Goal: Information Seeking & Learning: Learn about a topic

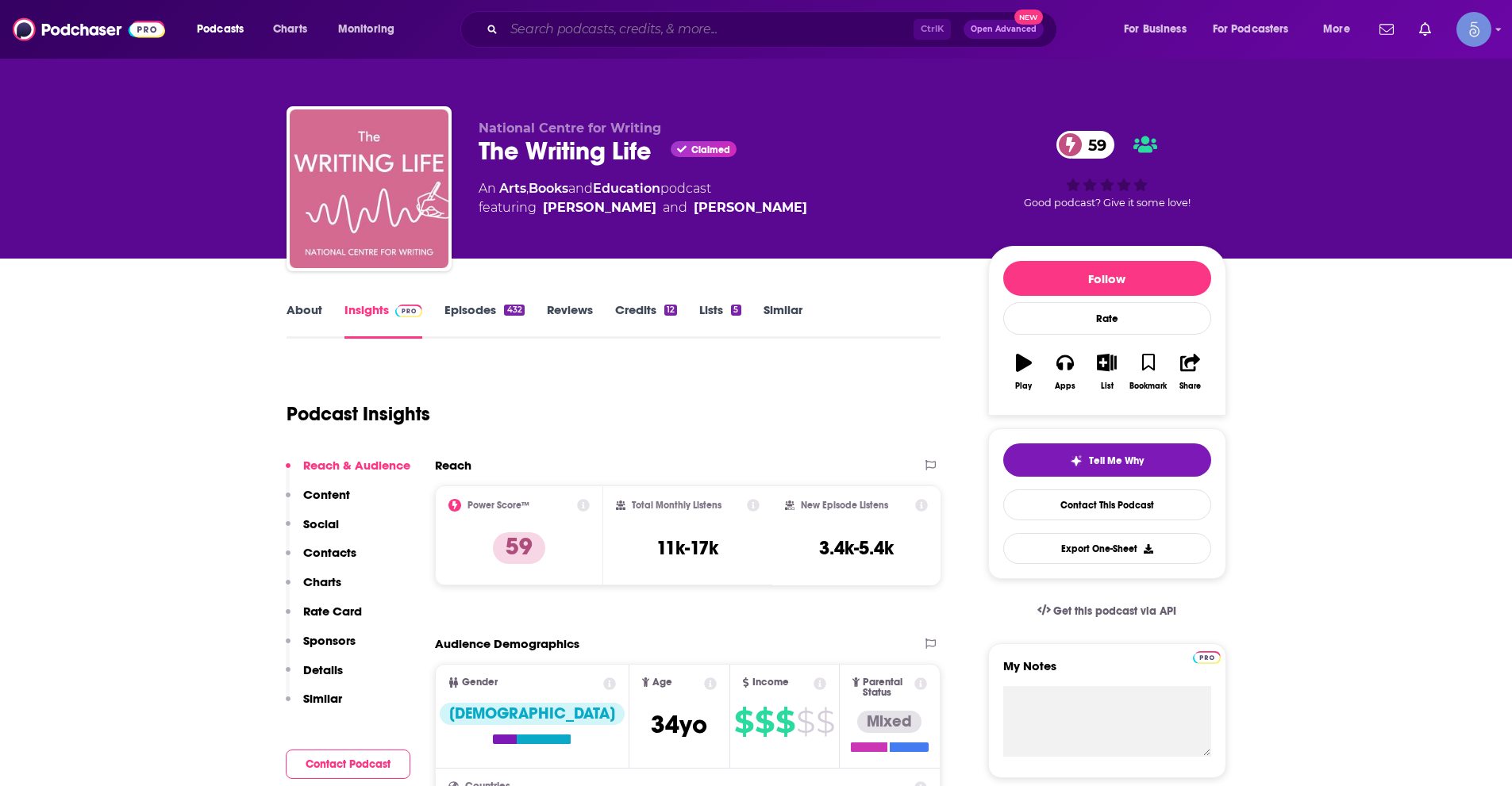
click at [604, 26] on input "Search podcasts, credits, & more..." at bounding box center [709, 29] width 409 height 26
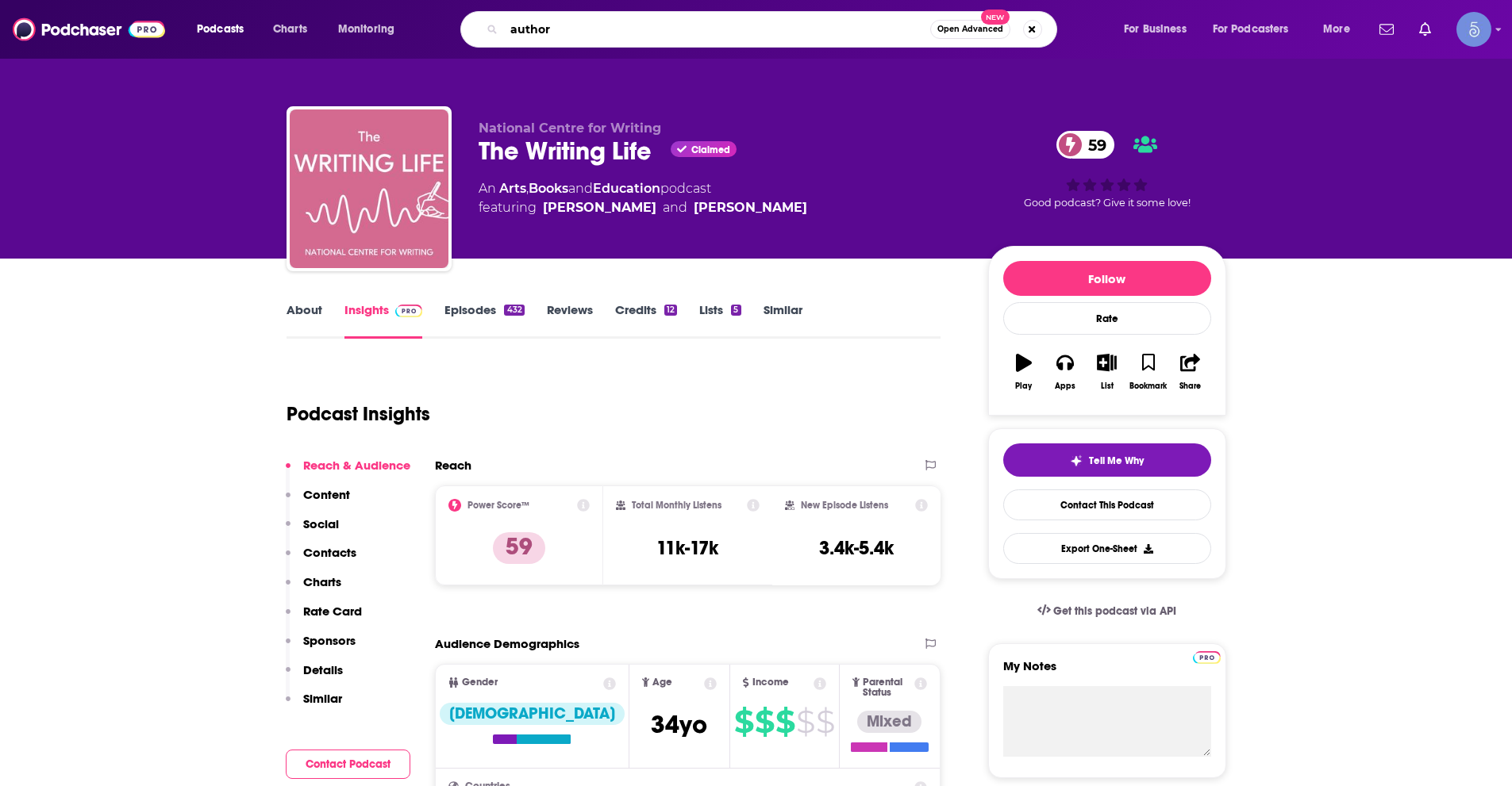
type input "authors"
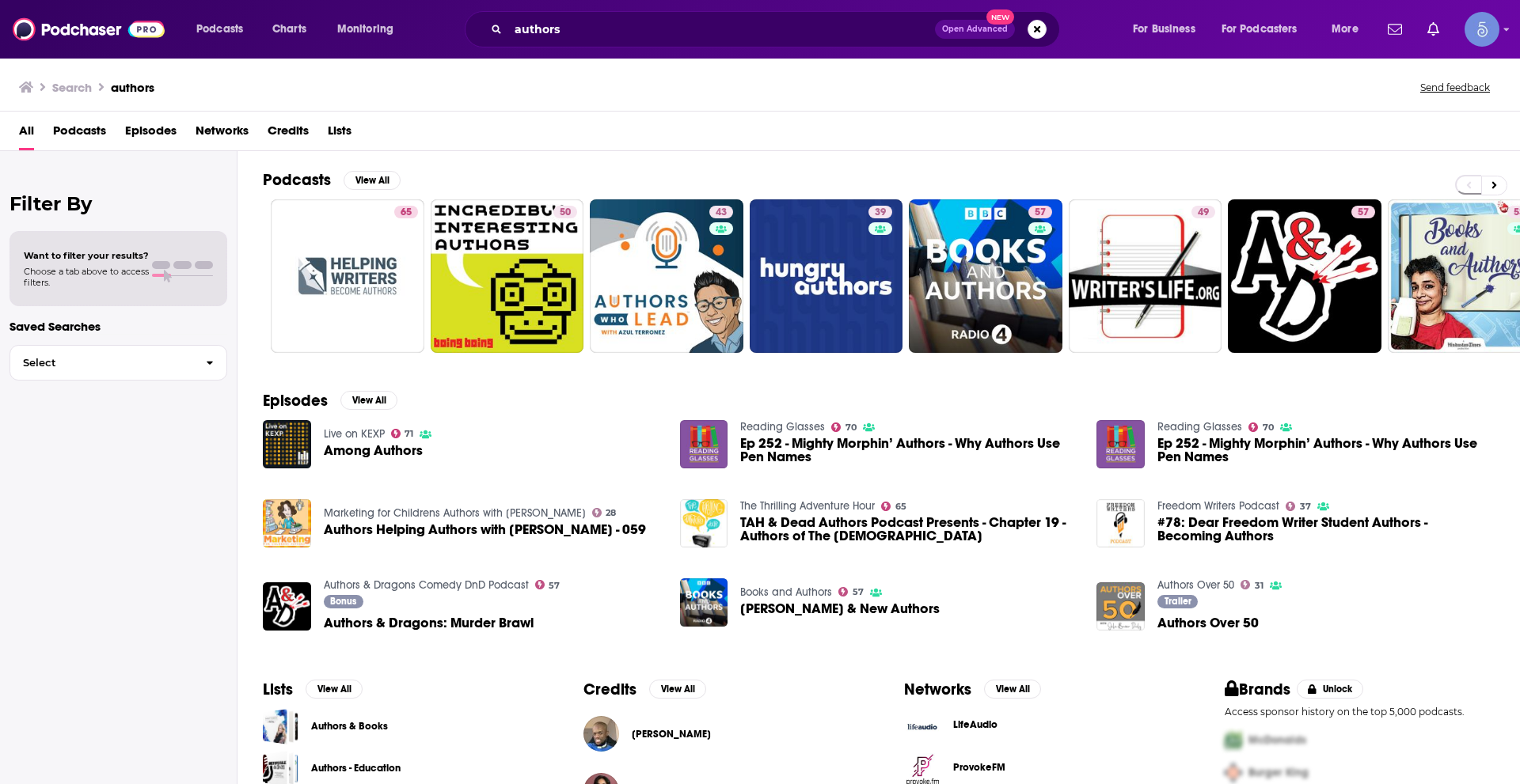
click at [75, 125] on span "Podcasts" at bounding box center [80, 133] width 53 height 32
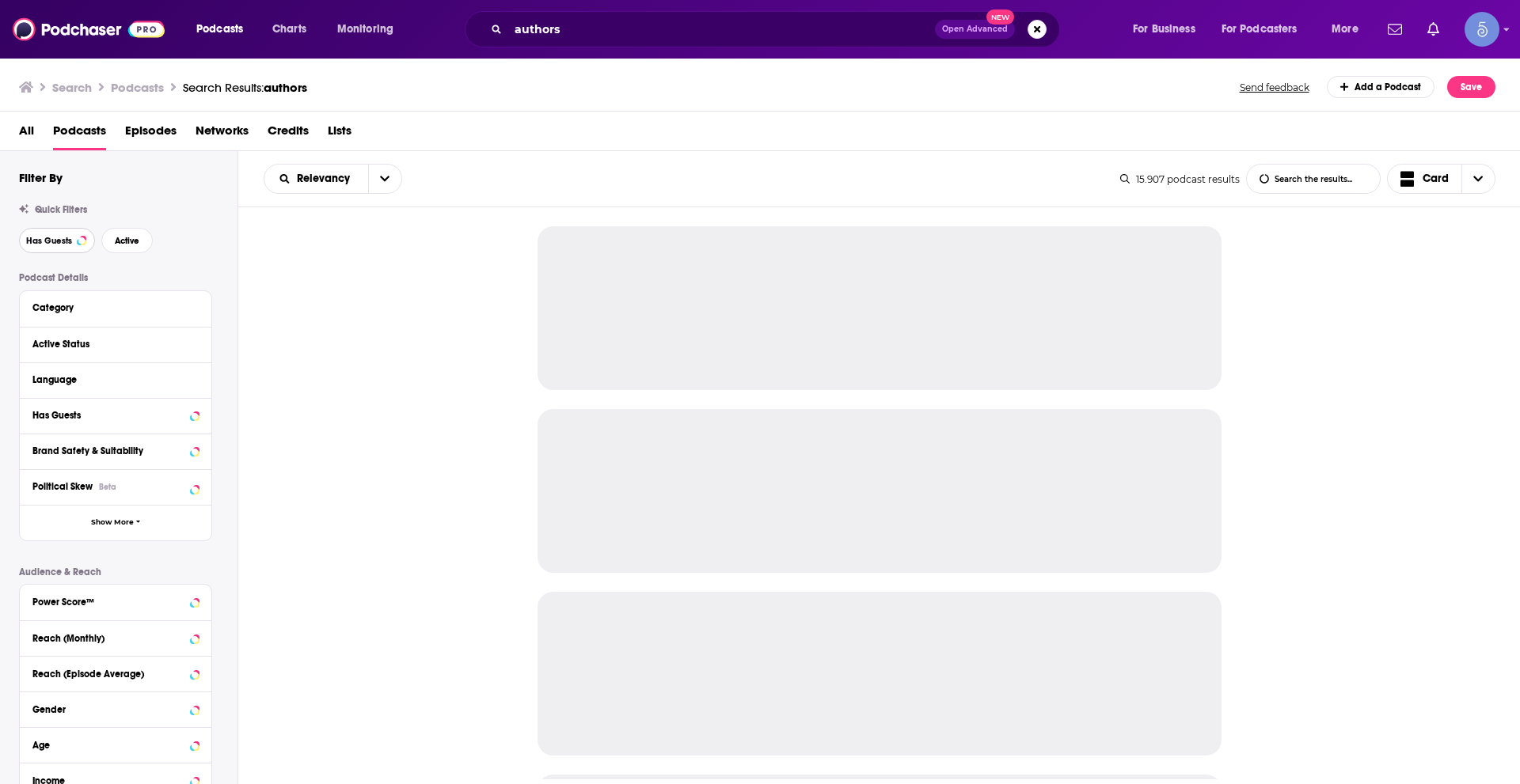
click at [82, 234] on button "Has Guests" at bounding box center [57, 241] width 76 height 26
click at [127, 242] on span "Active" at bounding box center [127, 240] width 25 height 8
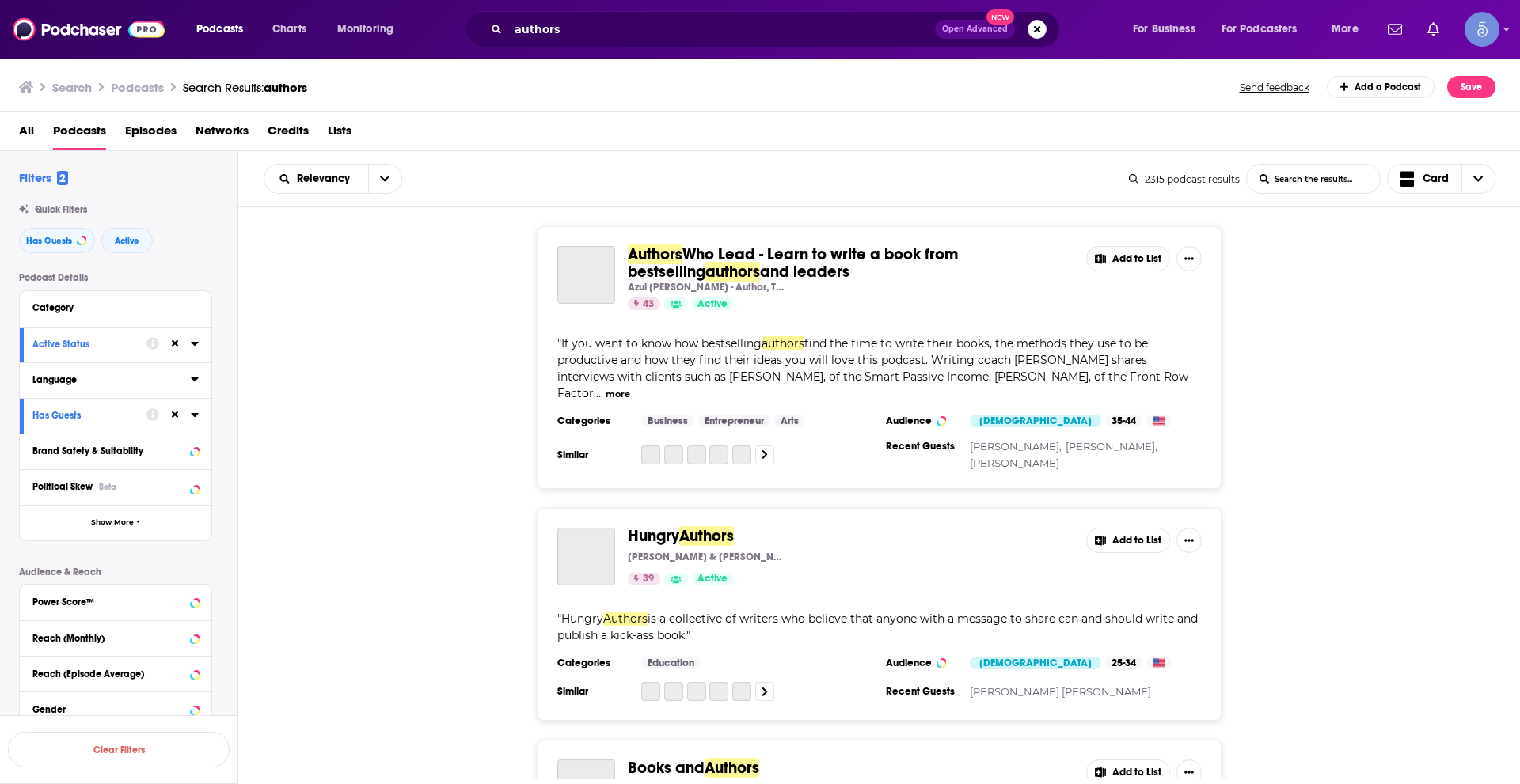
click at [197, 380] on icon at bounding box center [195, 380] width 7 height 4
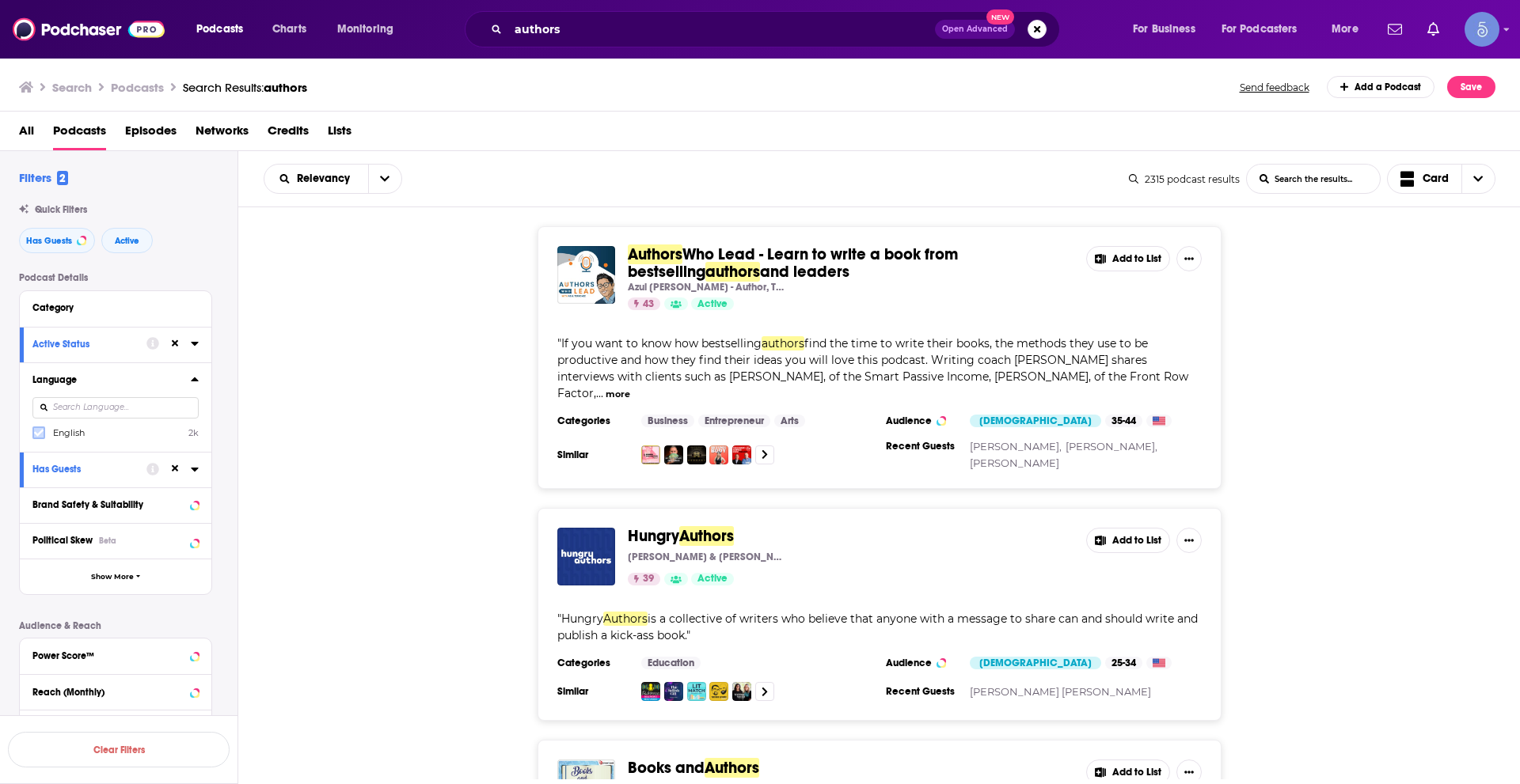
click at [36, 434] on icon at bounding box center [39, 434] width 9 height 7
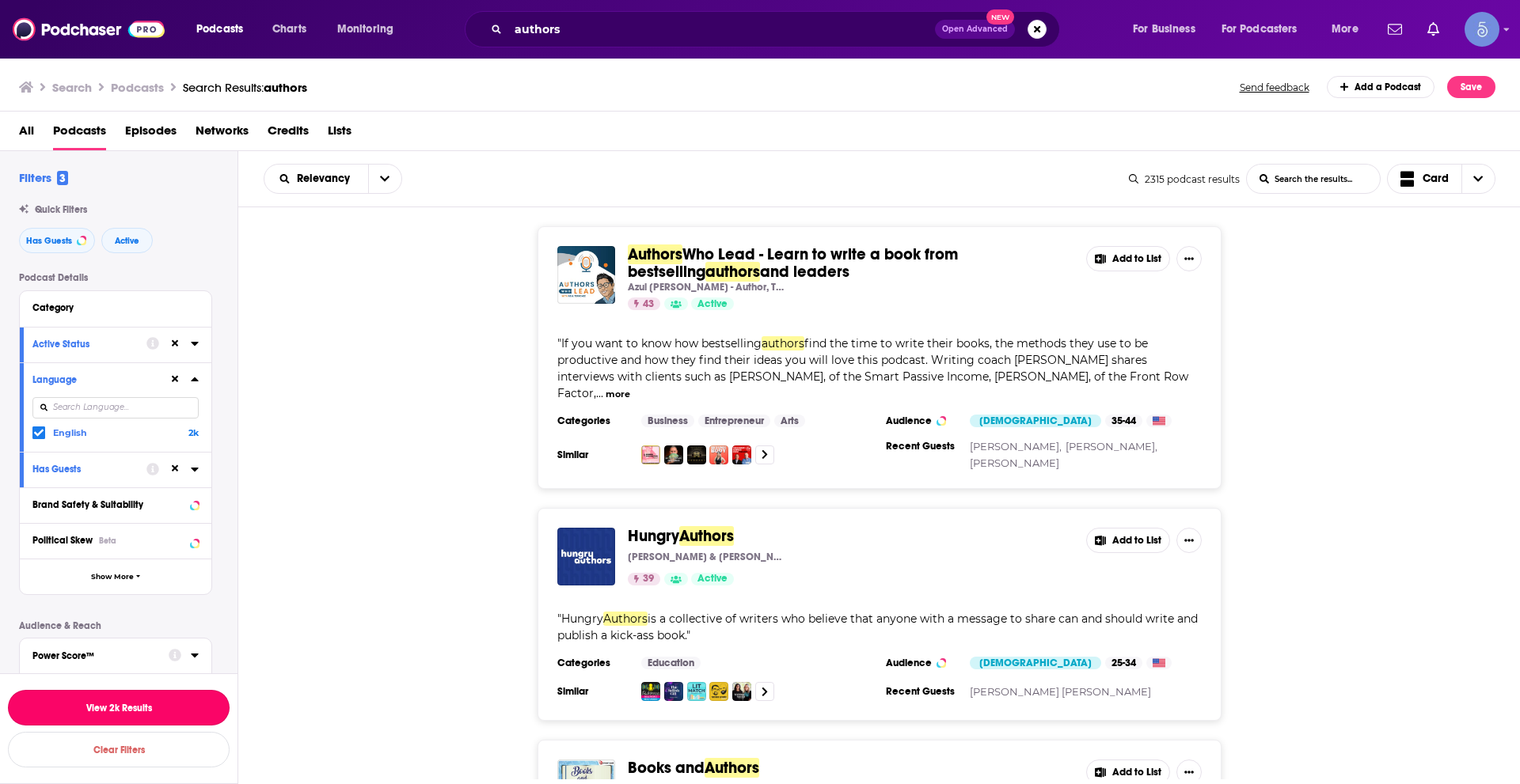
click at [218, 702] on button "View 2k Results" at bounding box center [119, 708] width 222 height 36
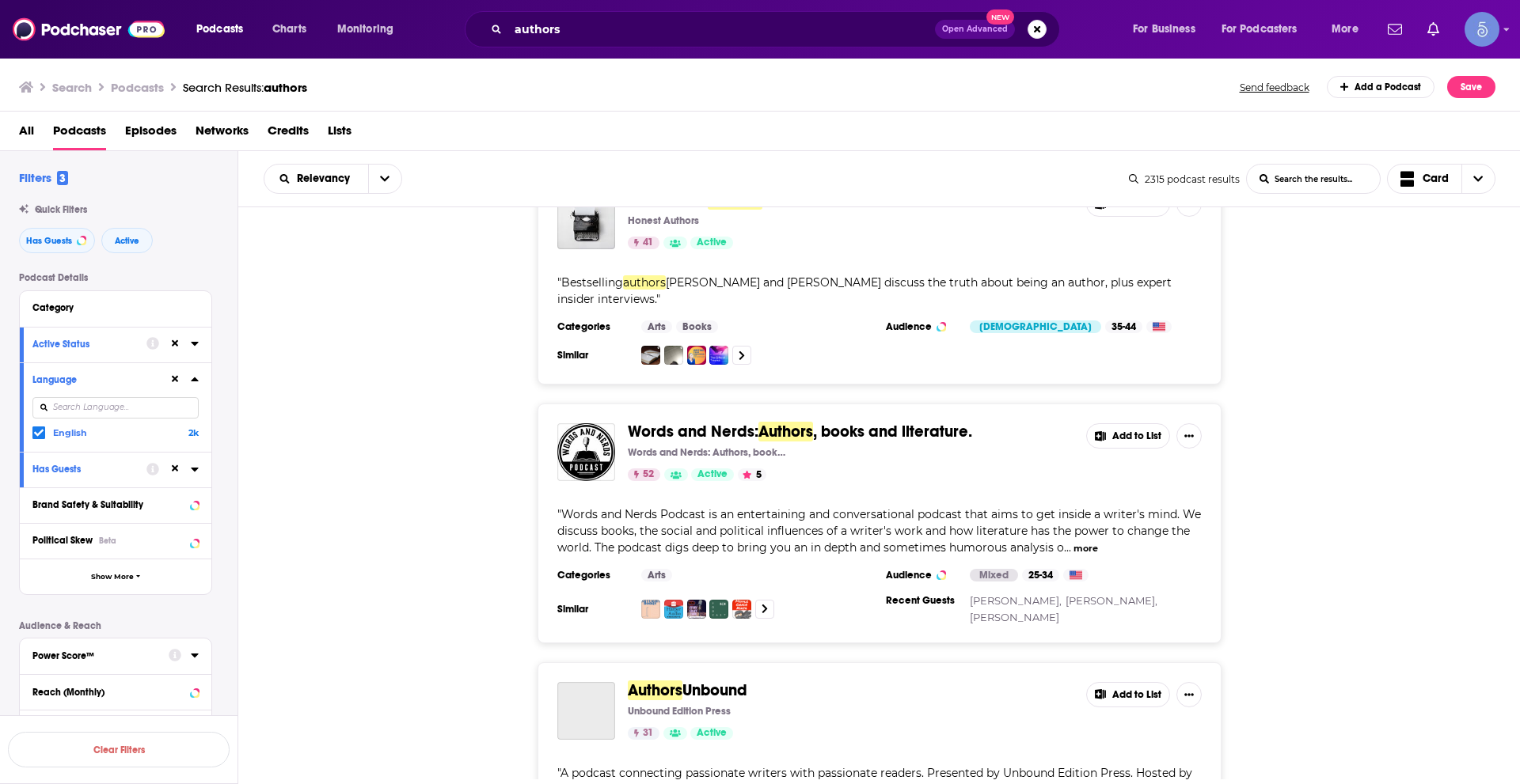
scroll to position [1821, 0]
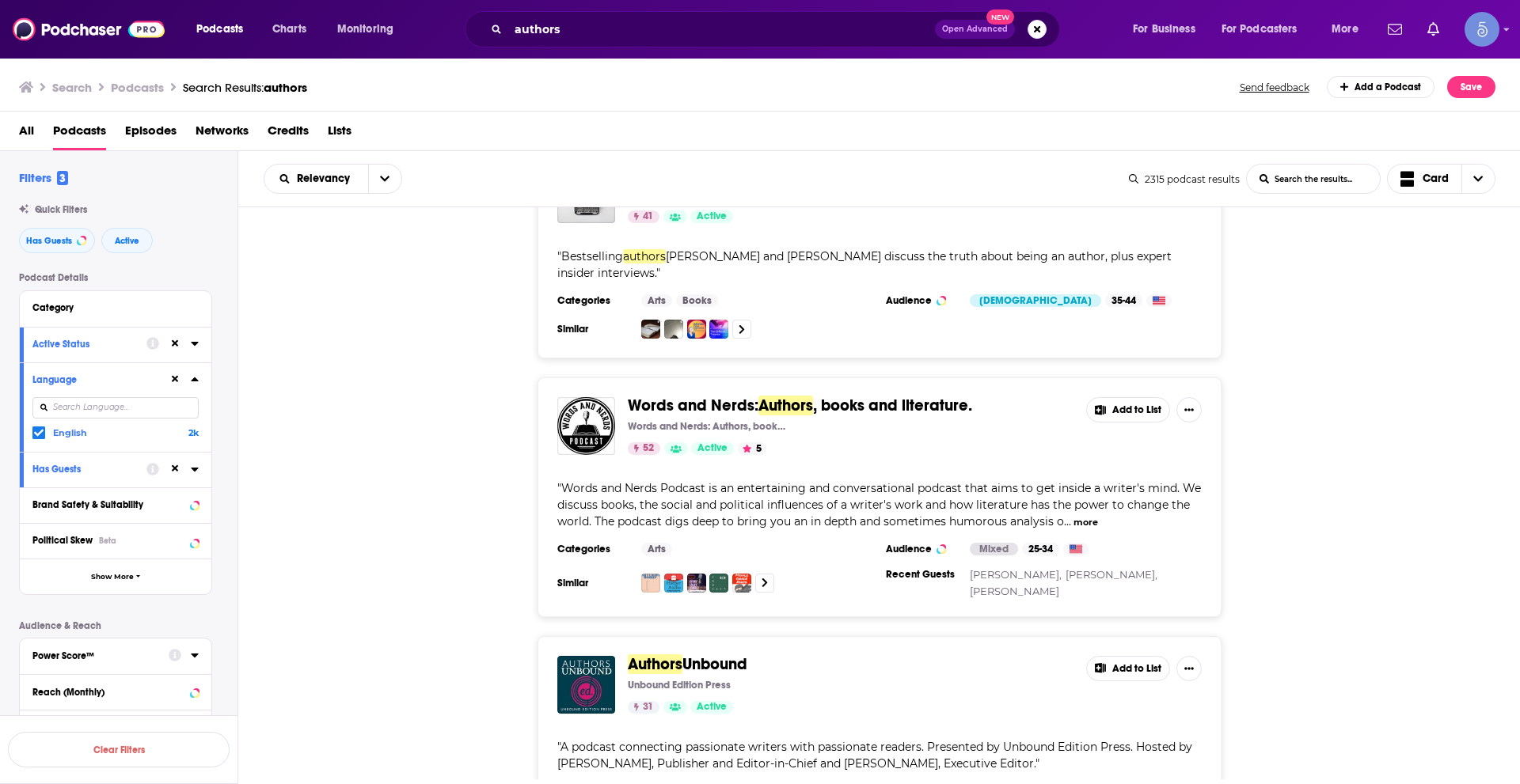
click at [1085, 516] on button "more" at bounding box center [1086, 522] width 25 height 14
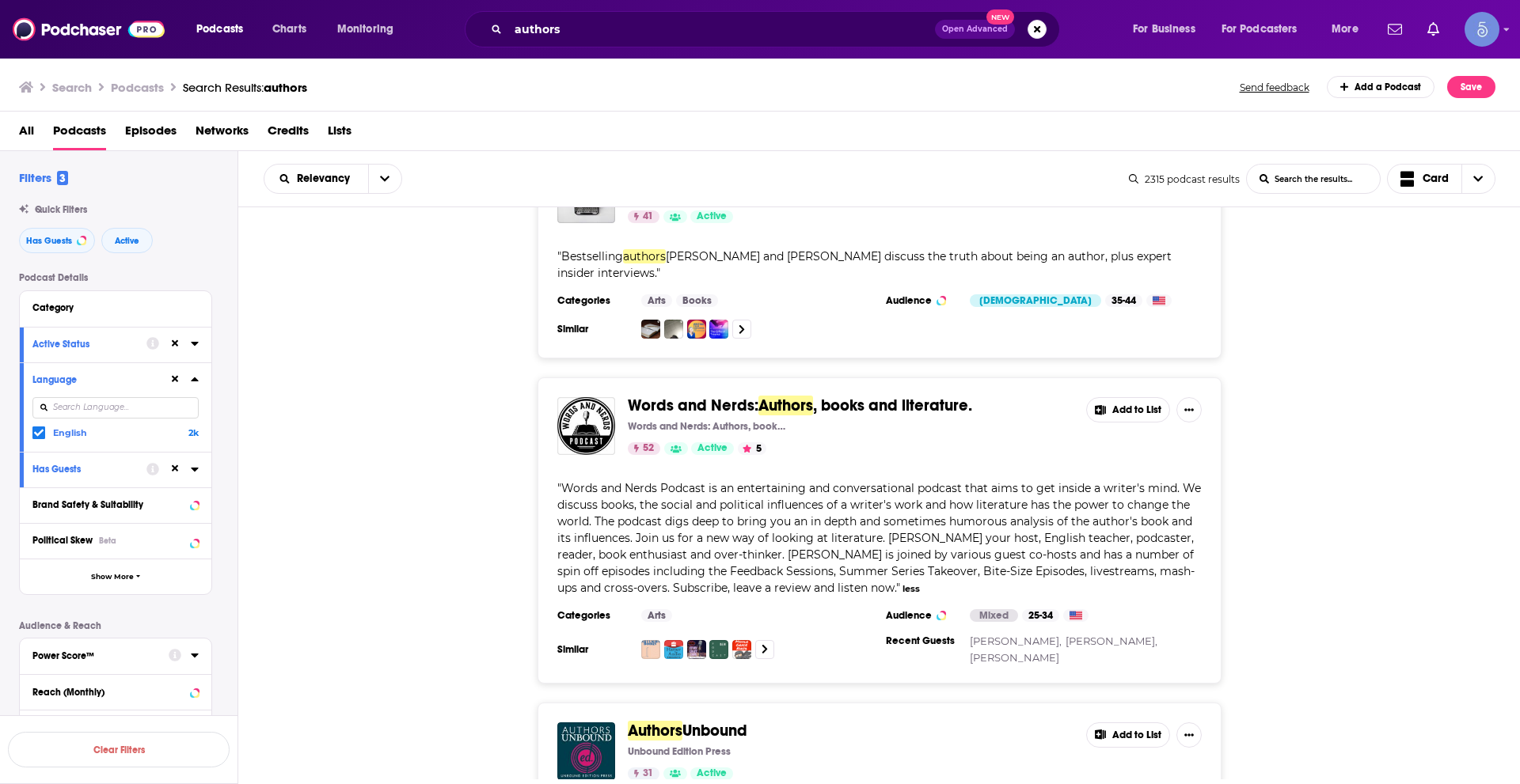
click at [918, 2] on div "Podcasts Charts Monitoring authors Open Advanced New For Business For Podcaster…" at bounding box center [760, 29] width 1520 height 59
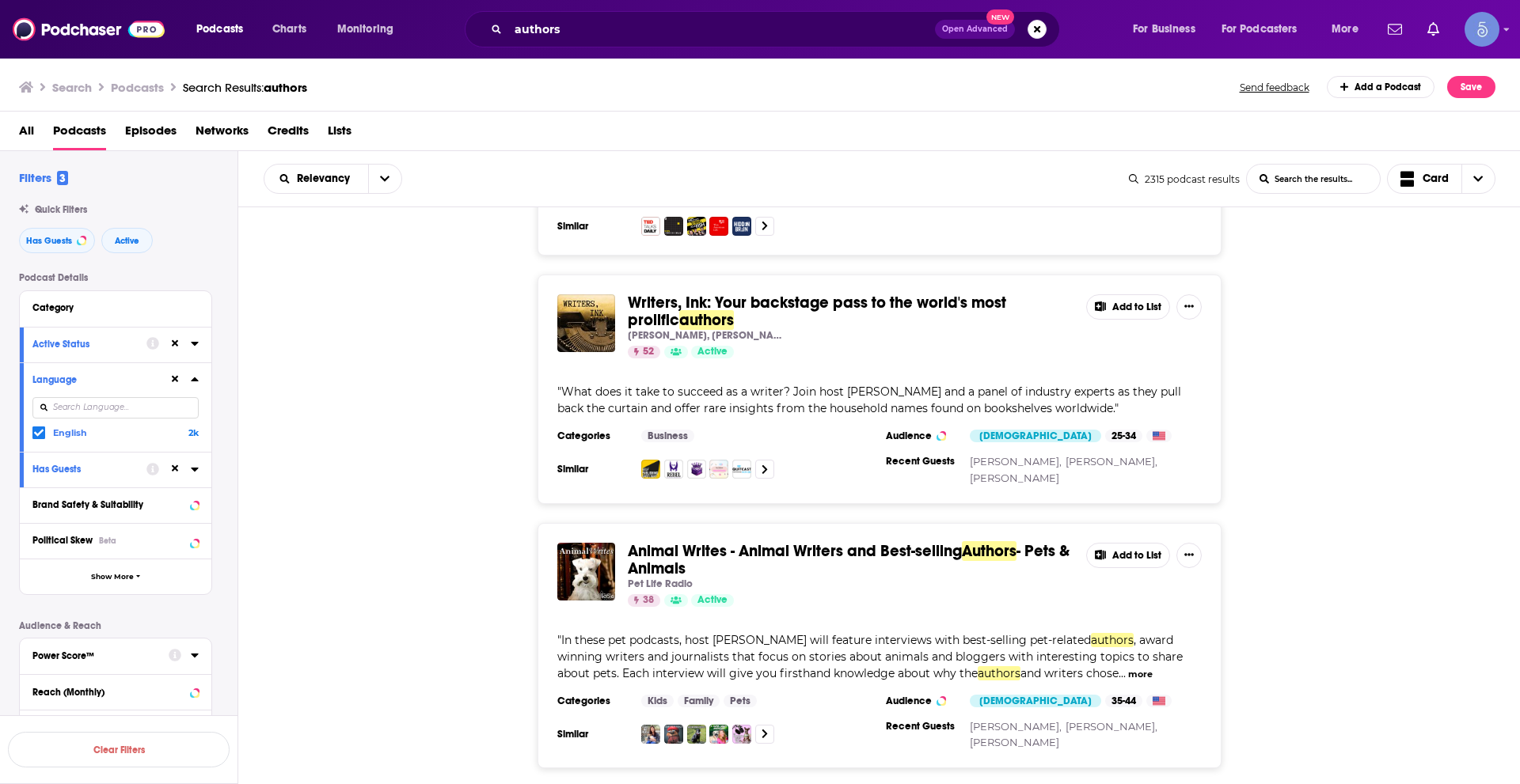
scroll to position [3879, 0]
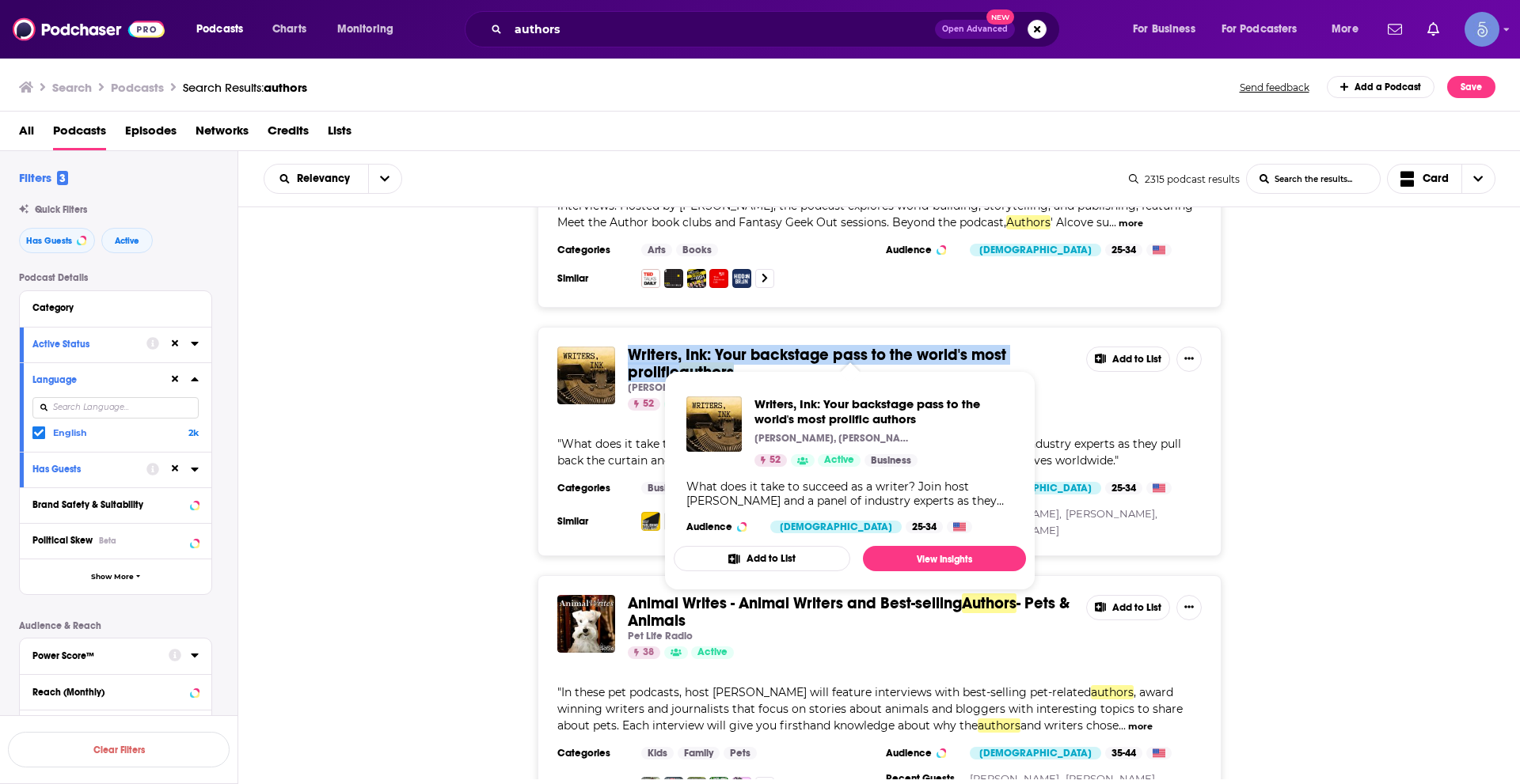
drag, startPoint x: 623, startPoint y: 312, endPoint x: 693, endPoint y: 339, distance: 75.0
click at [693, 339] on div "Writers, Ink: Your backstage pass to the world's most prolific authors J.D. Bar…" at bounding box center [880, 442] width 684 height 230
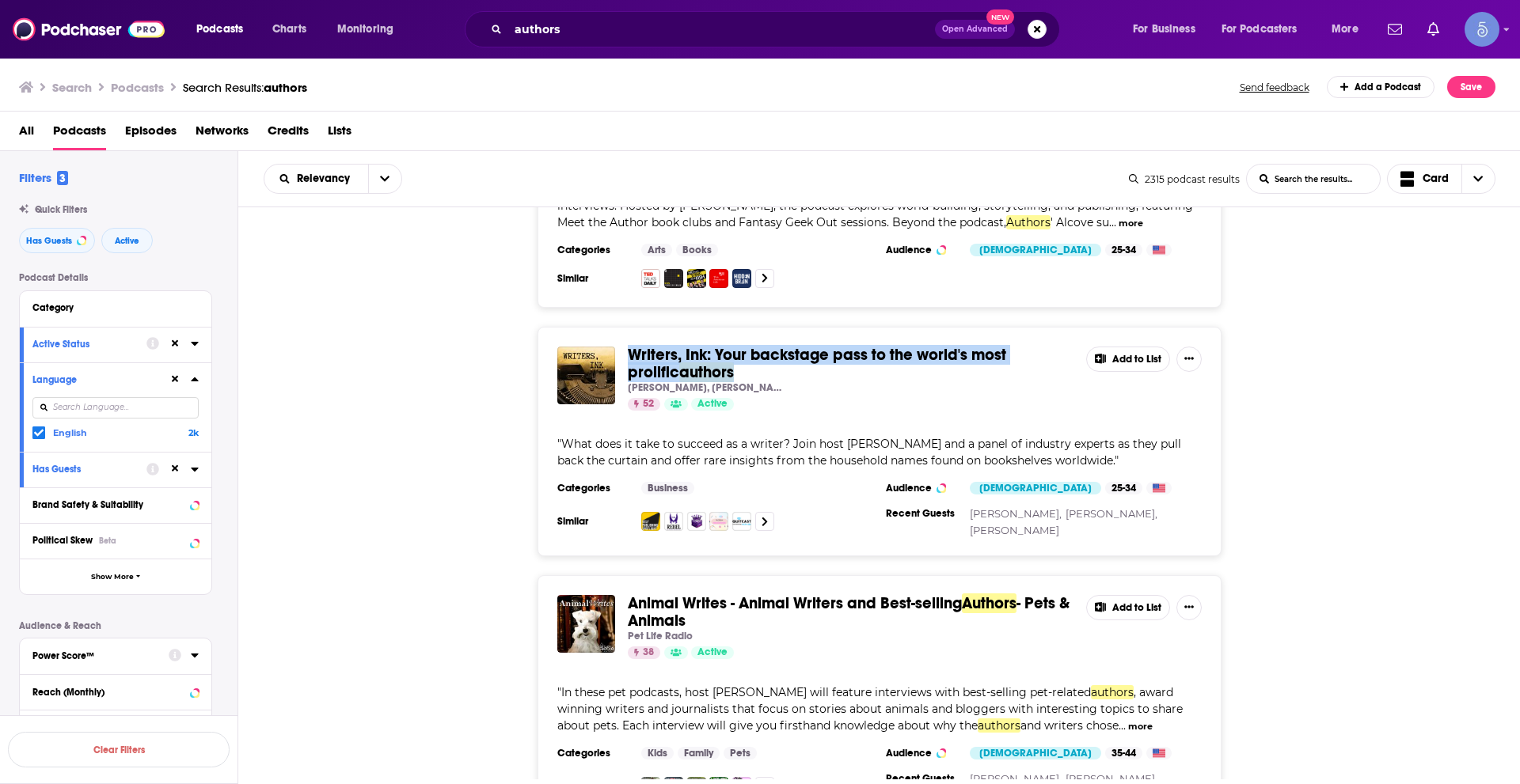
copy span "Writers, Ink: Your backstage pass to the world's most prolific authors"
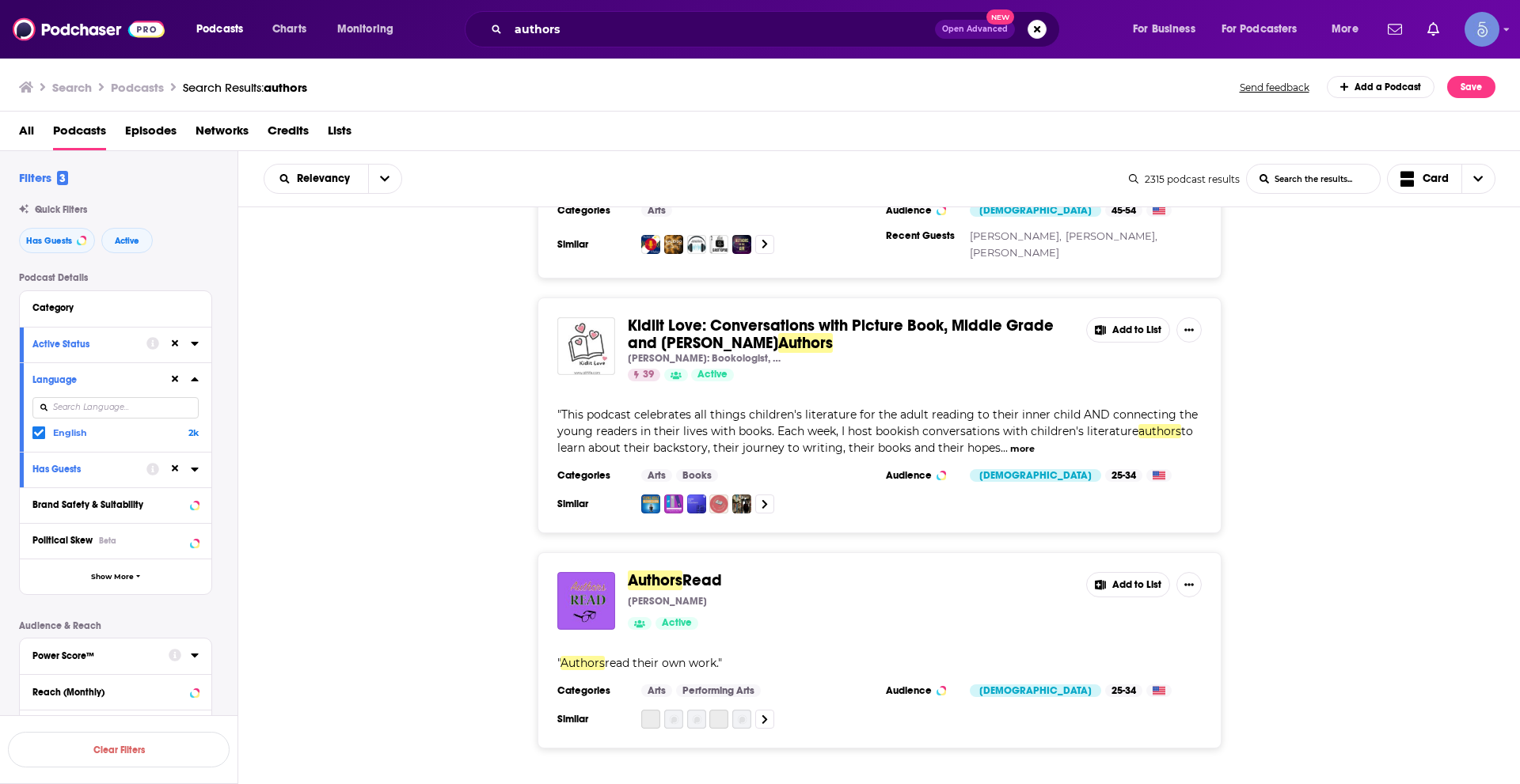
scroll to position [5688, 0]
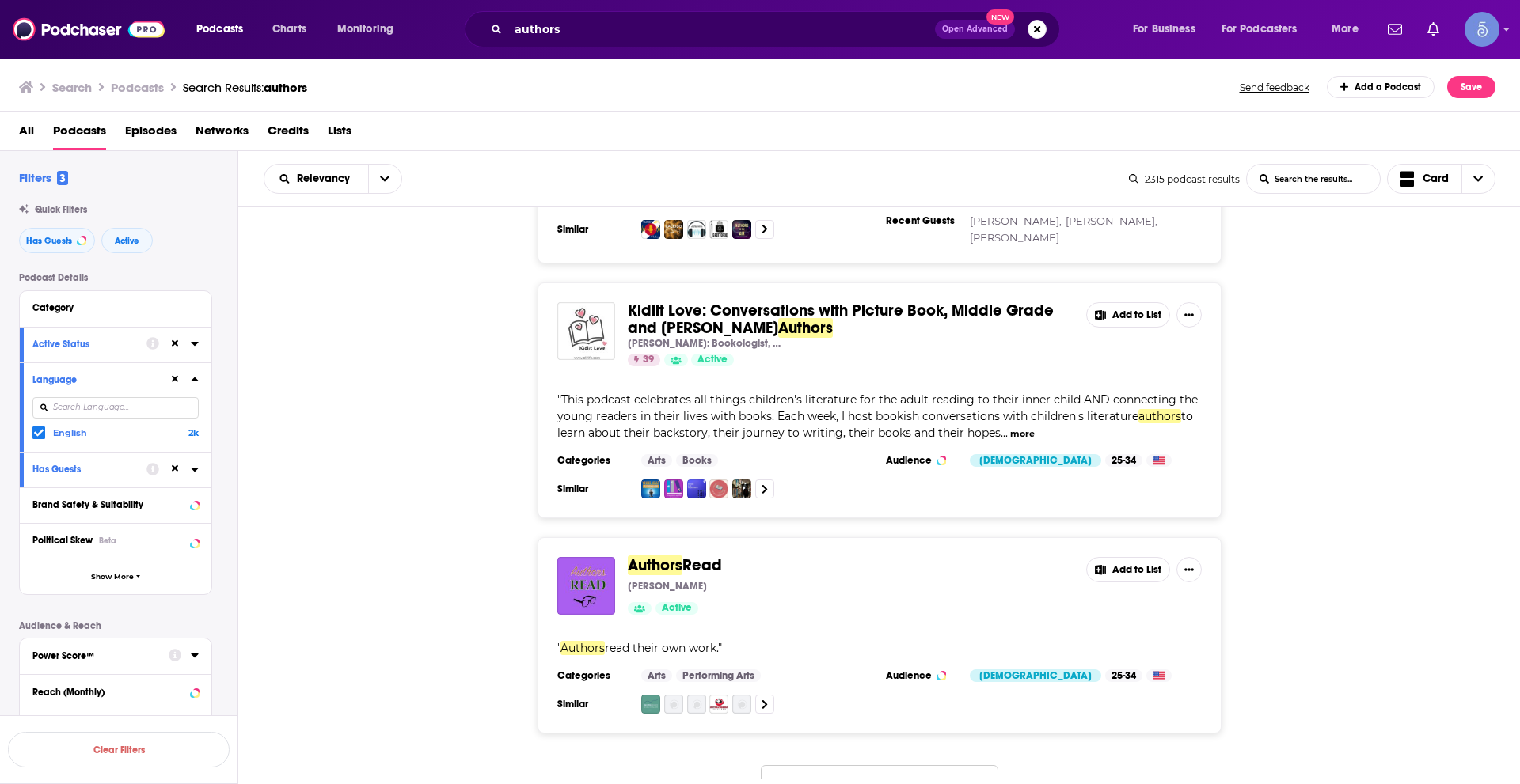
click at [849, 766] on button "Load More..." at bounding box center [880, 787] width 237 height 43
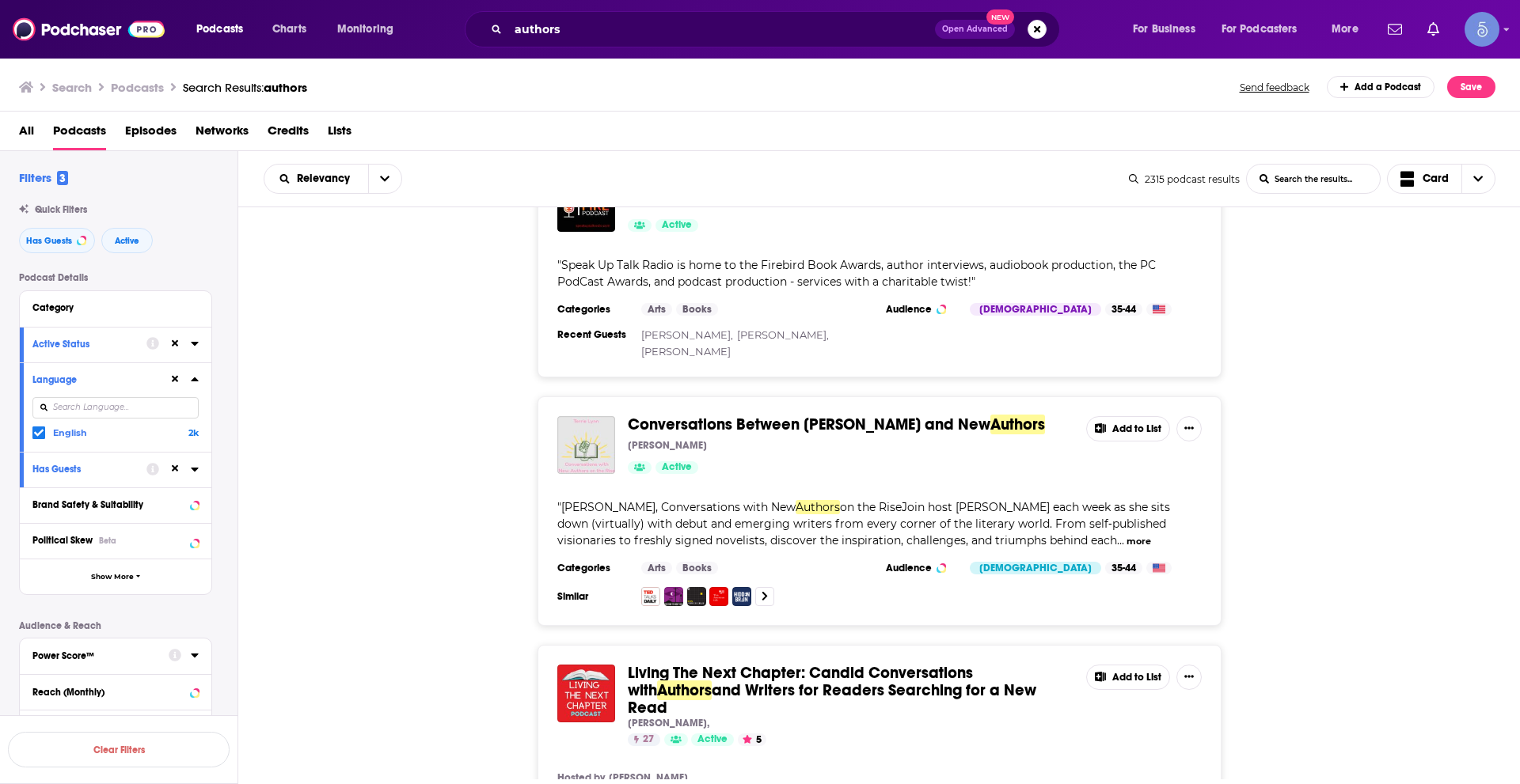
scroll to position [11741, 0]
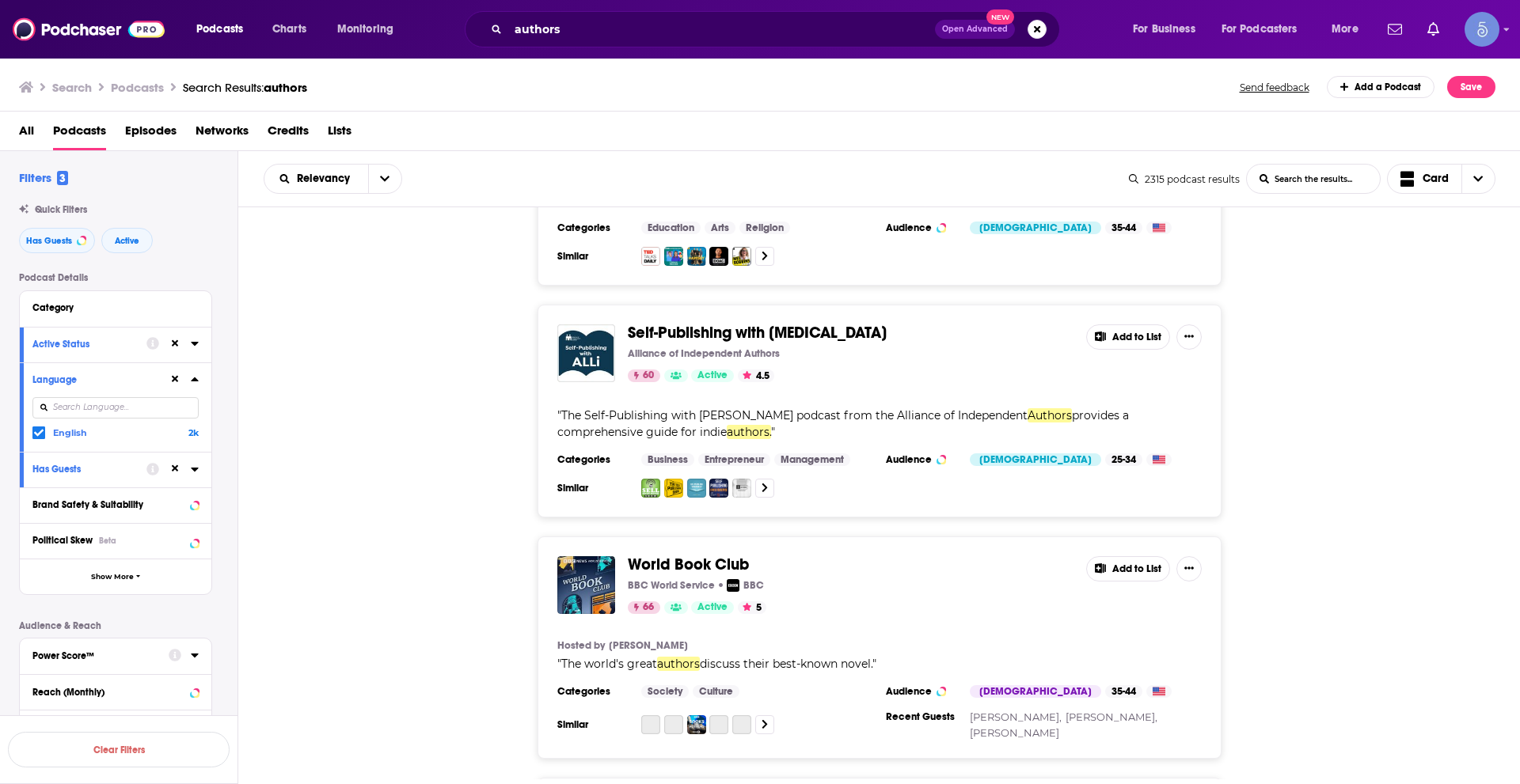
scroll to position [13561, 0]
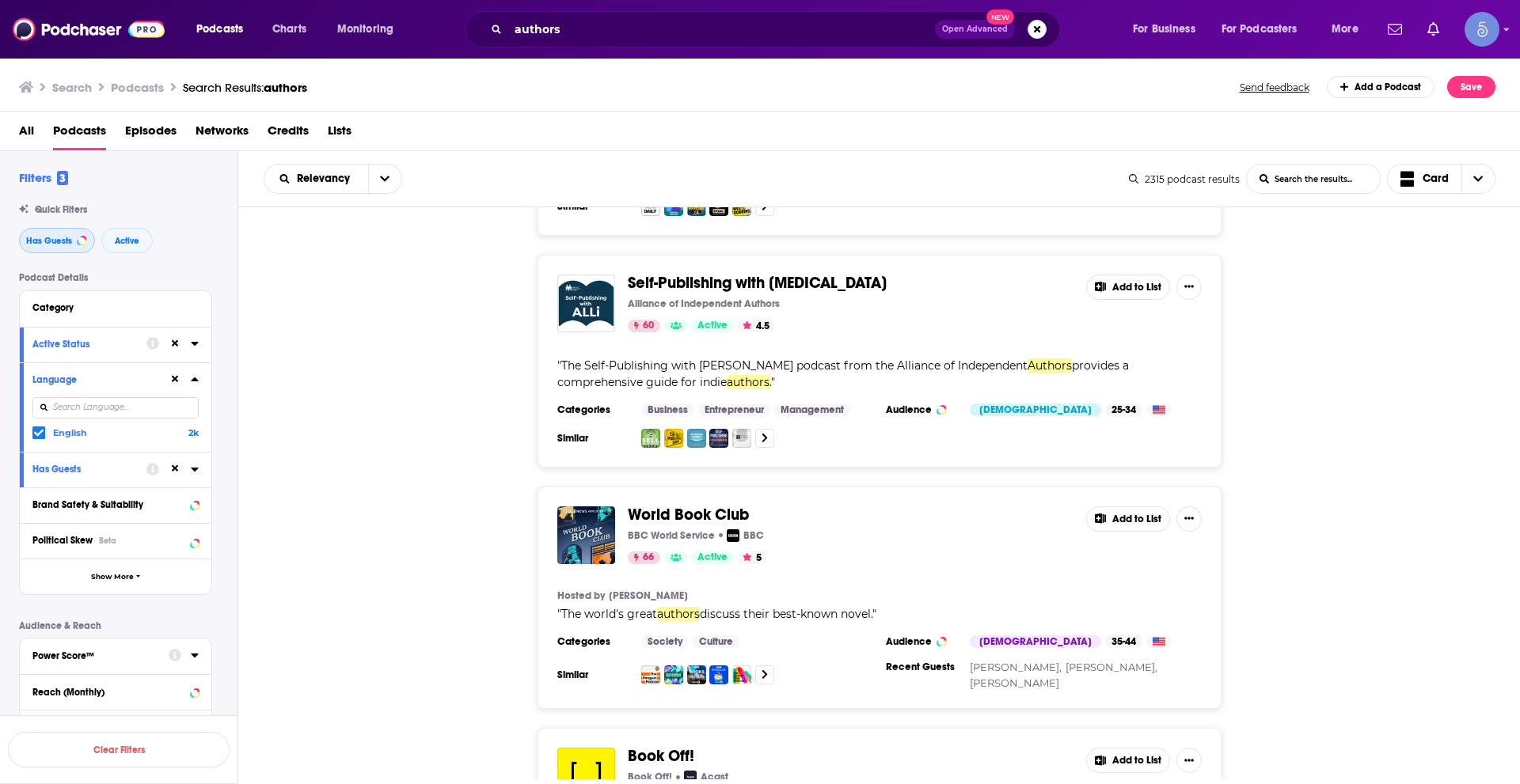
click at [69, 247] on button "Has Guests" at bounding box center [57, 241] width 76 height 26
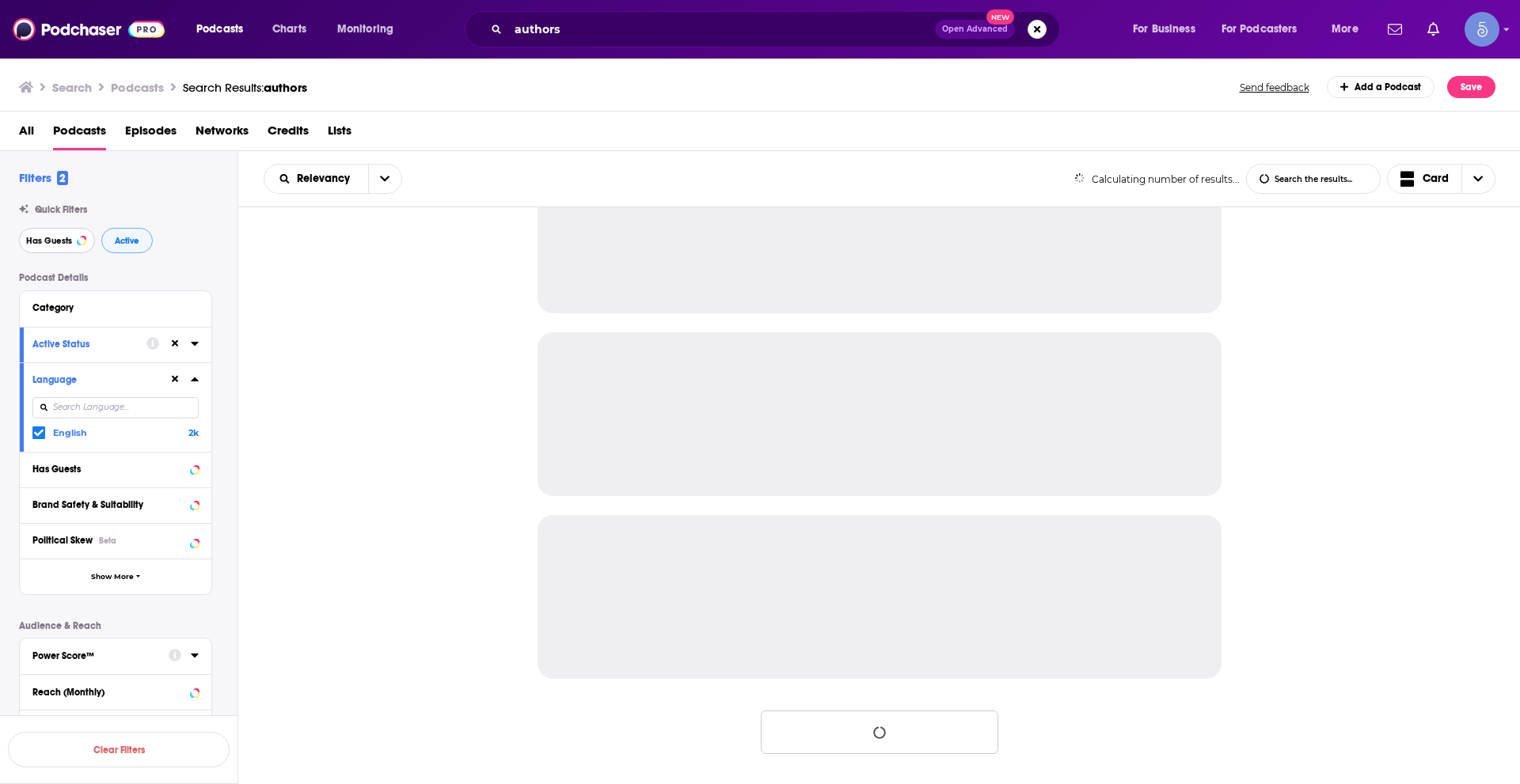
scroll to position [1357, 0]
click at [127, 234] on button "Active" at bounding box center [127, 241] width 51 height 26
click at [173, 384] on icon at bounding box center [176, 379] width 7 height 10
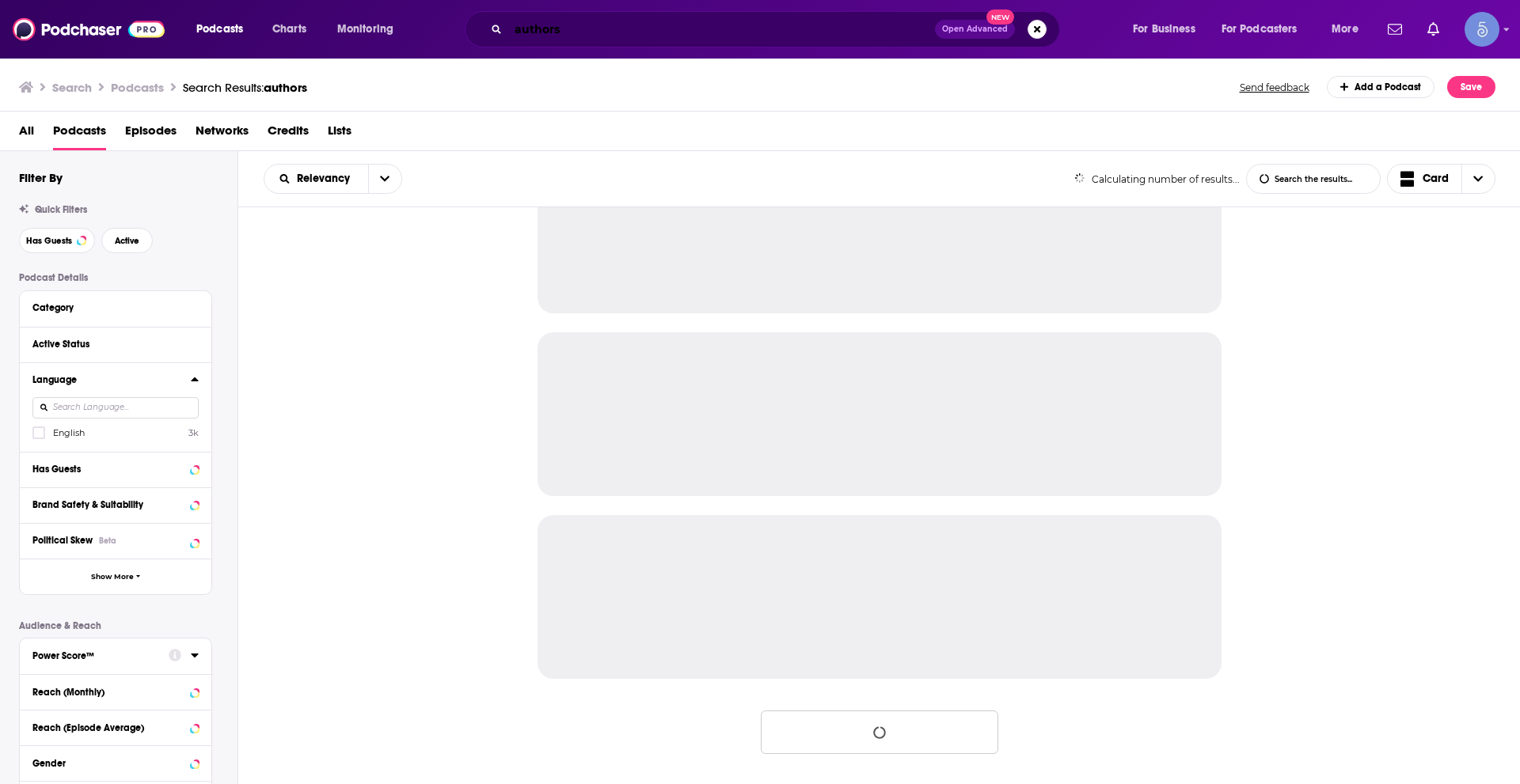
click at [521, 34] on input "authors" at bounding box center [722, 29] width 427 height 26
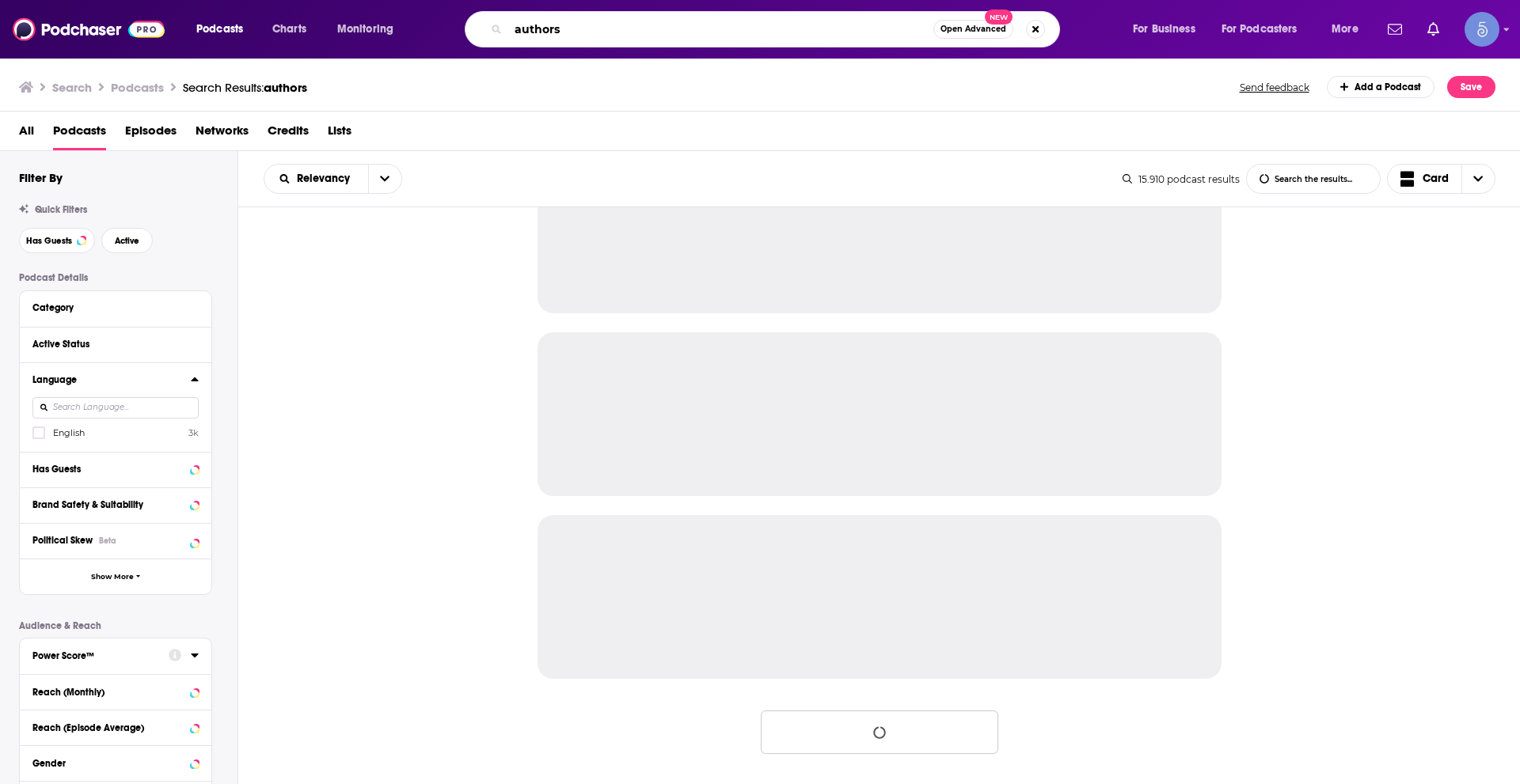
click at [521, 34] on input "authors" at bounding box center [721, 29] width 425 height 26
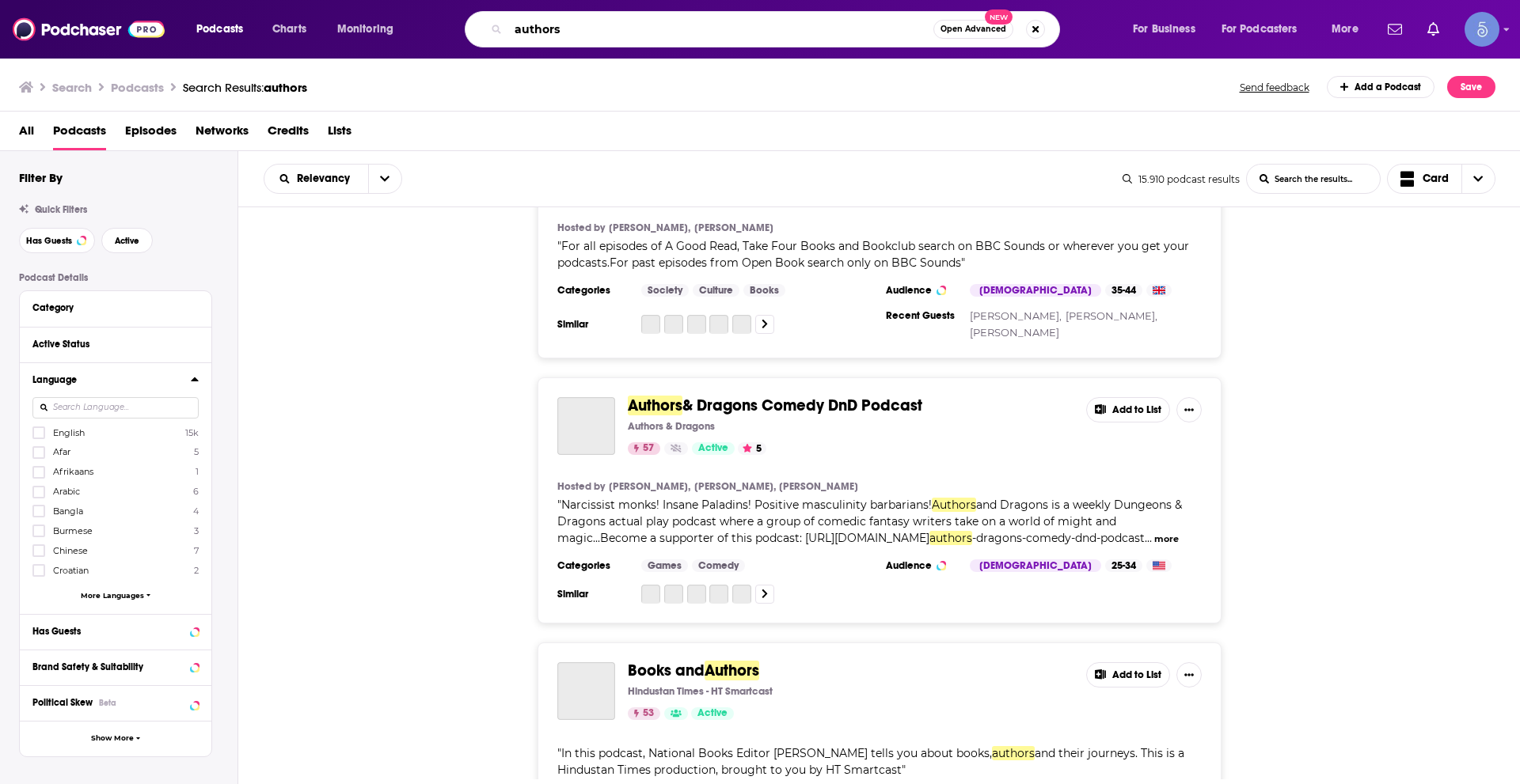
scroll to position [4695, 0]
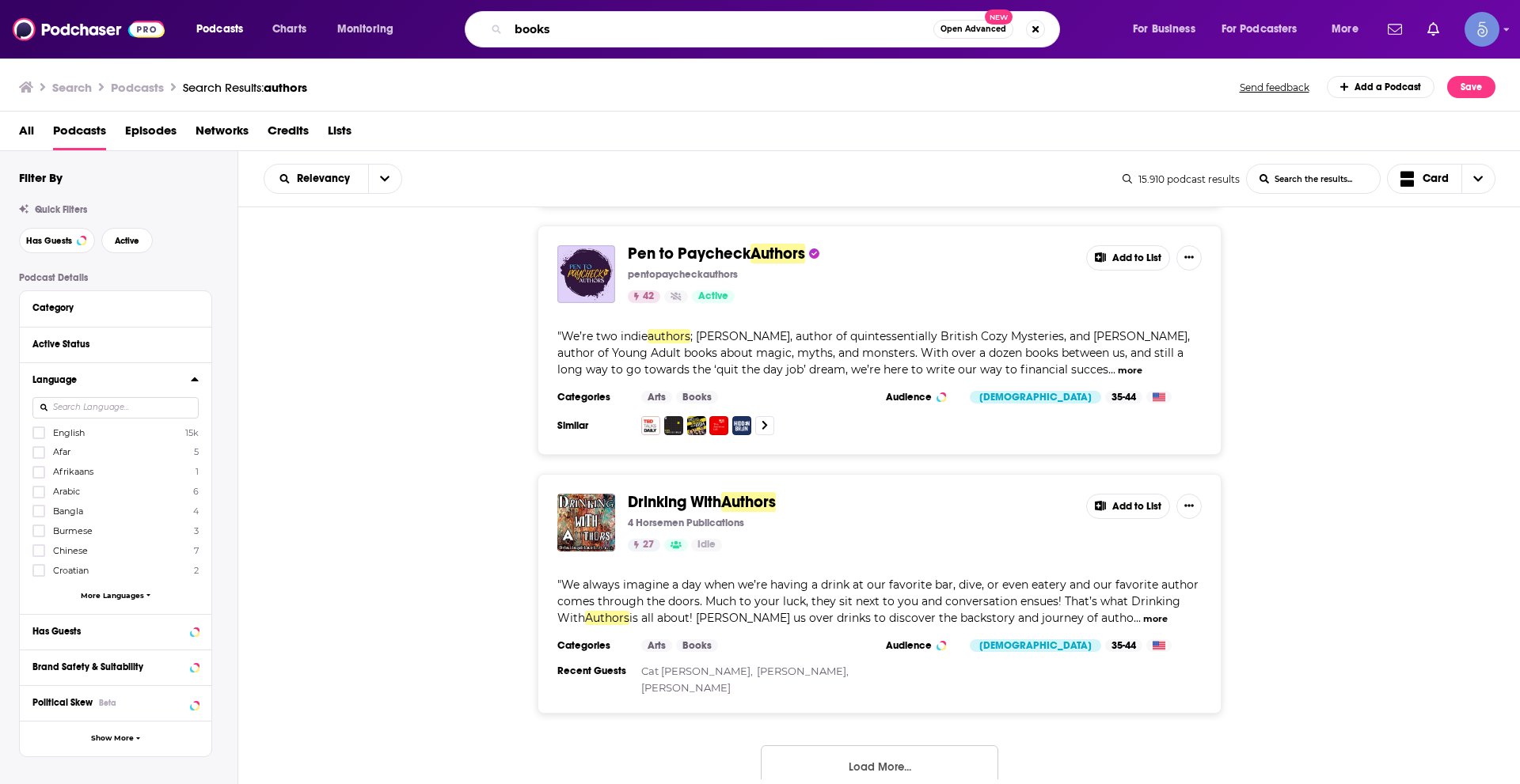
type input "books"
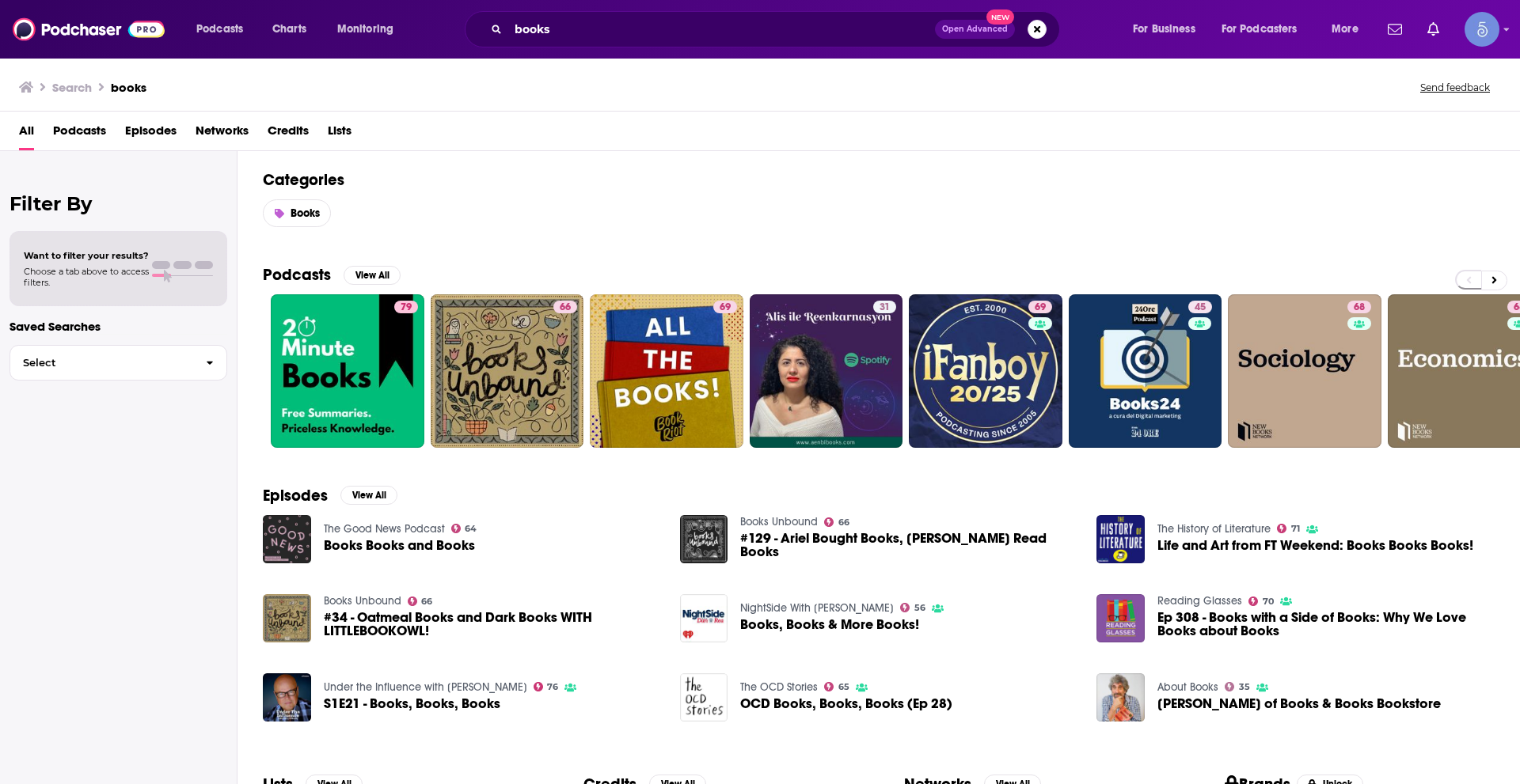
click at [92, 134] on span "Podcasts" at bounding box center [80, 133] width 53 height 32
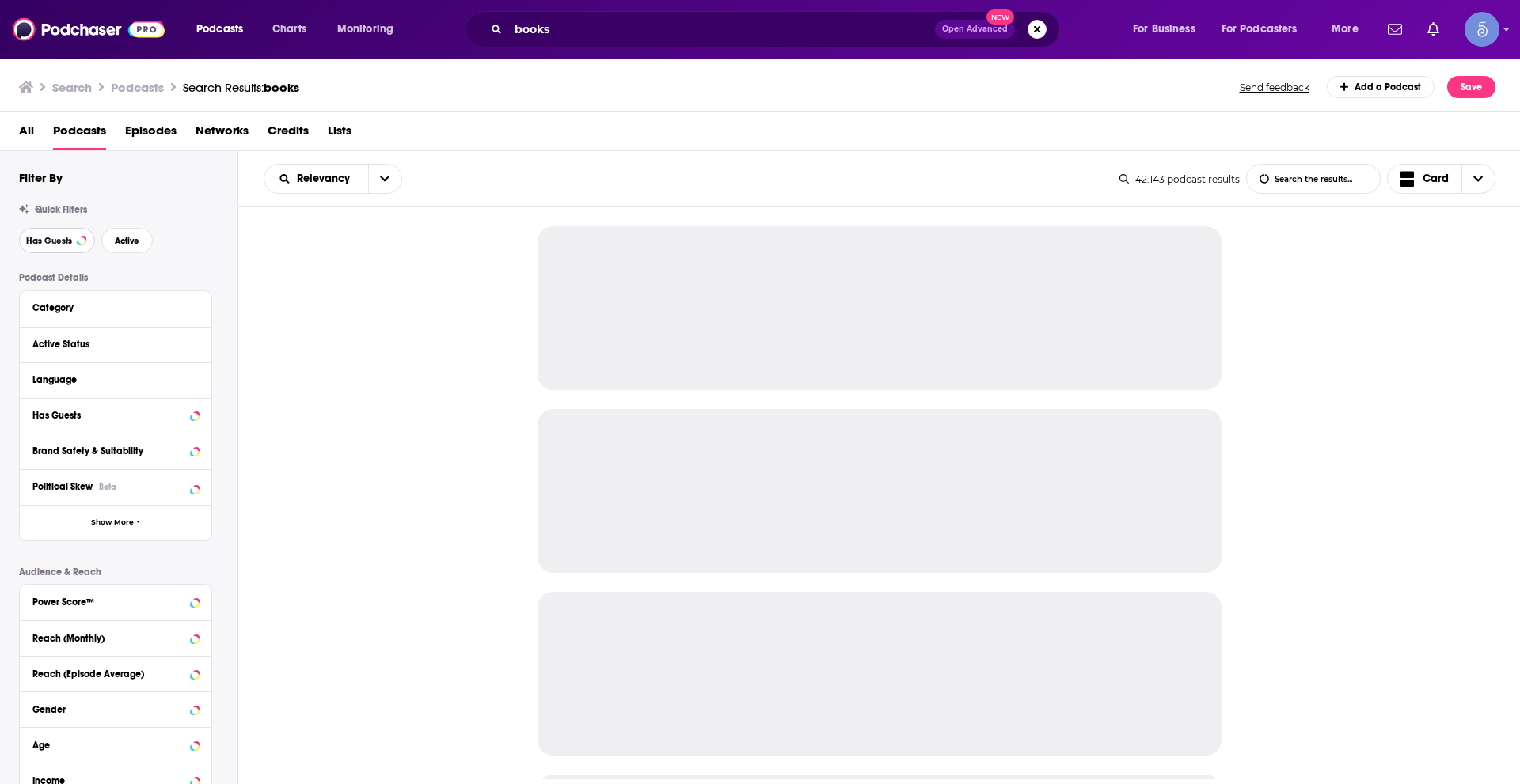
click at [53, 241] on span "Has Guests" at bounding box center [49, 240] width 46 height 8
click at [138, 240] on span "Active" at bounding box center [127, 240] width 25 height 8
click at [193, 381] on icon at bounding box center [195, 380] width 8 height 13
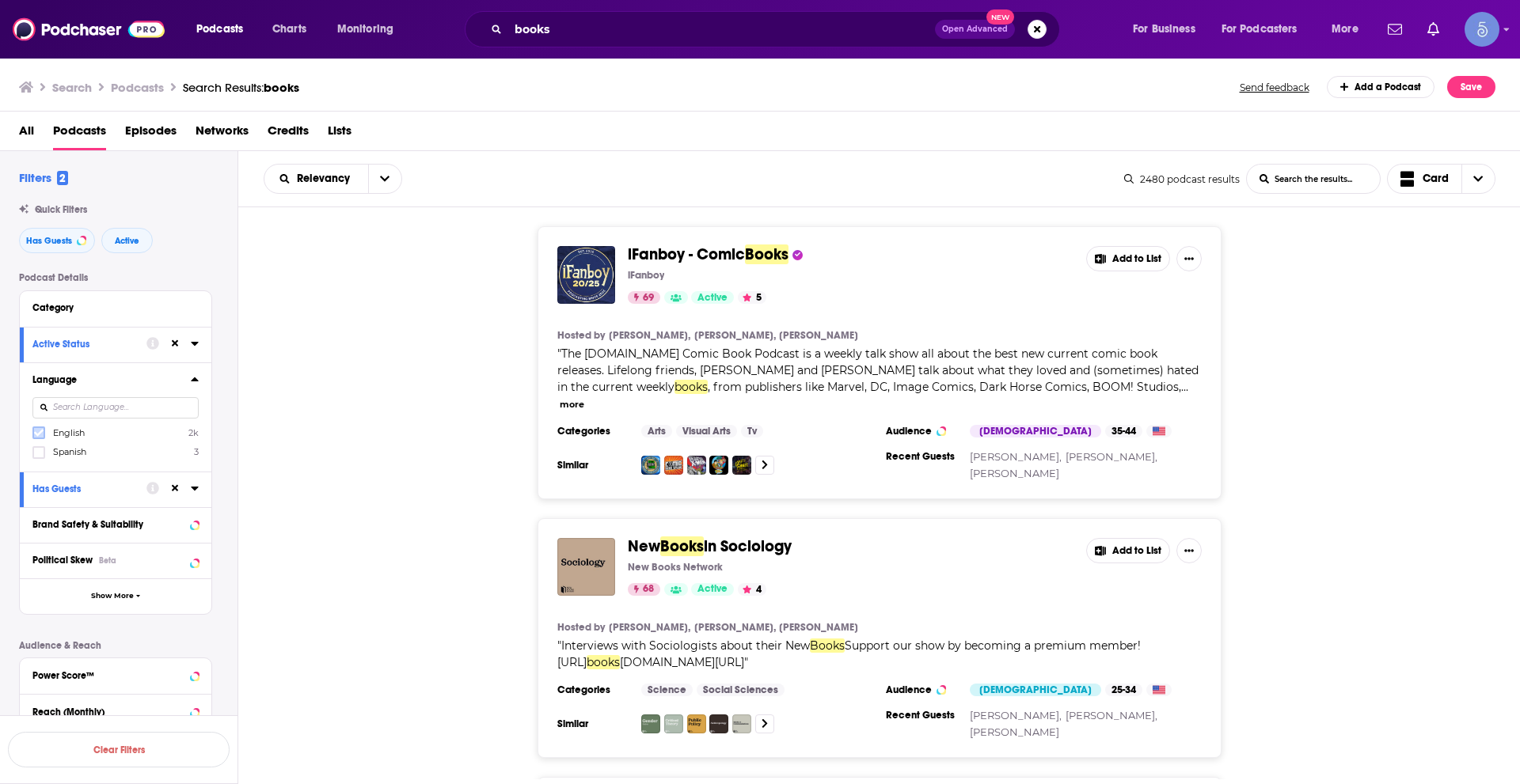
click at [40, 431] on icon at bounding box center [39, 433] width 9 height 9
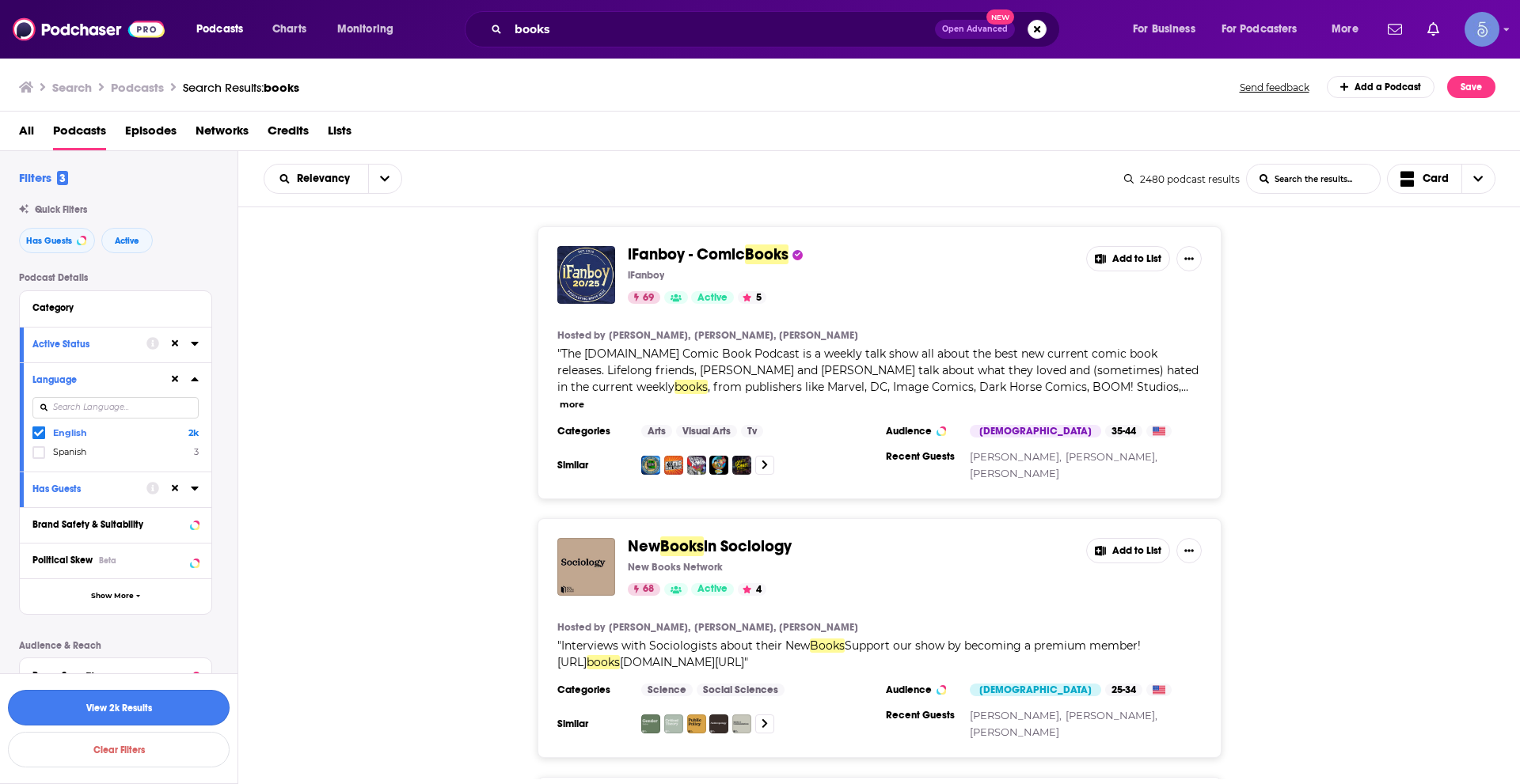
click at [189, 706] on button "View 2k Results" at bounding box center [119, 708] width 222 height 36
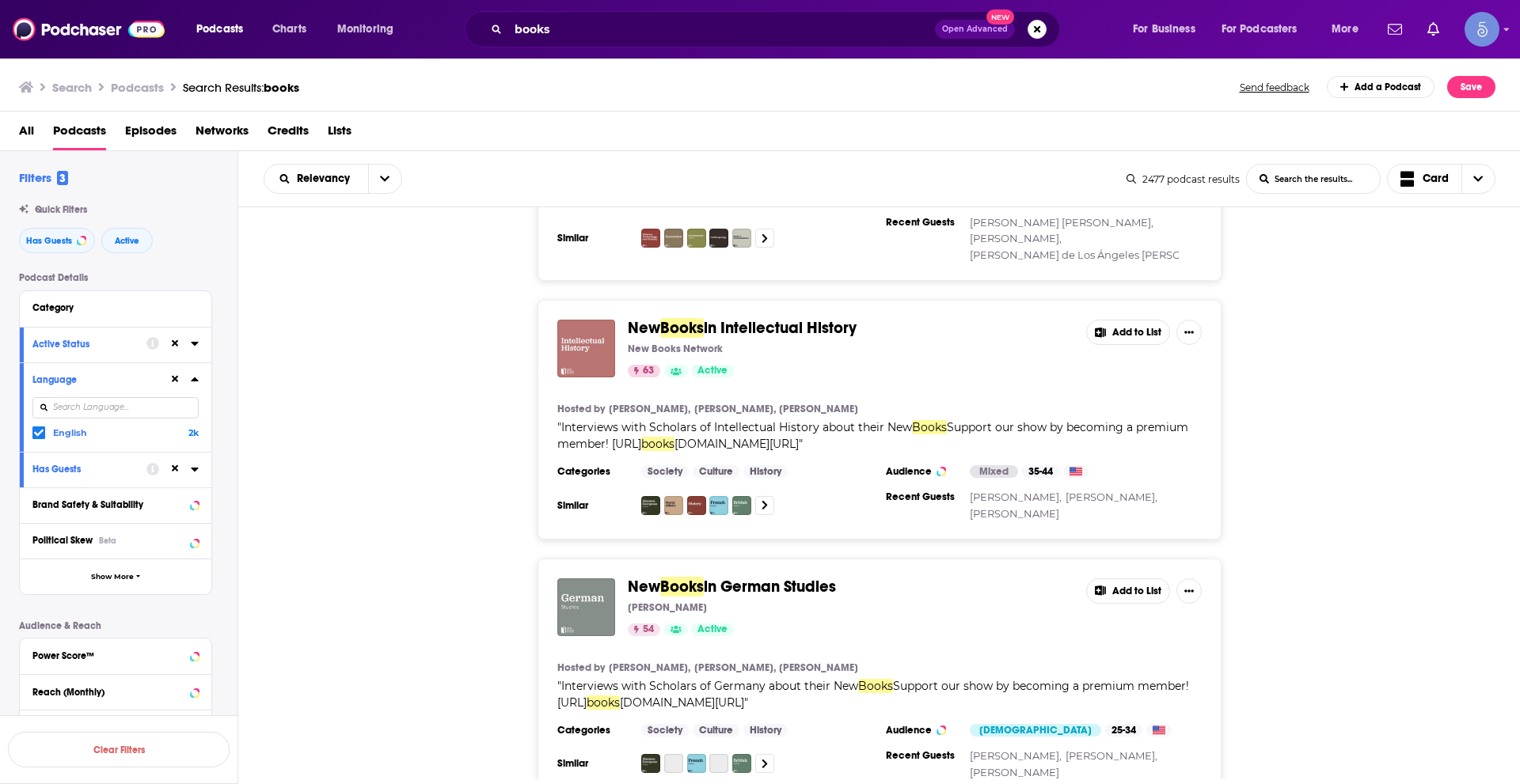
scroll to position [6005, 0]
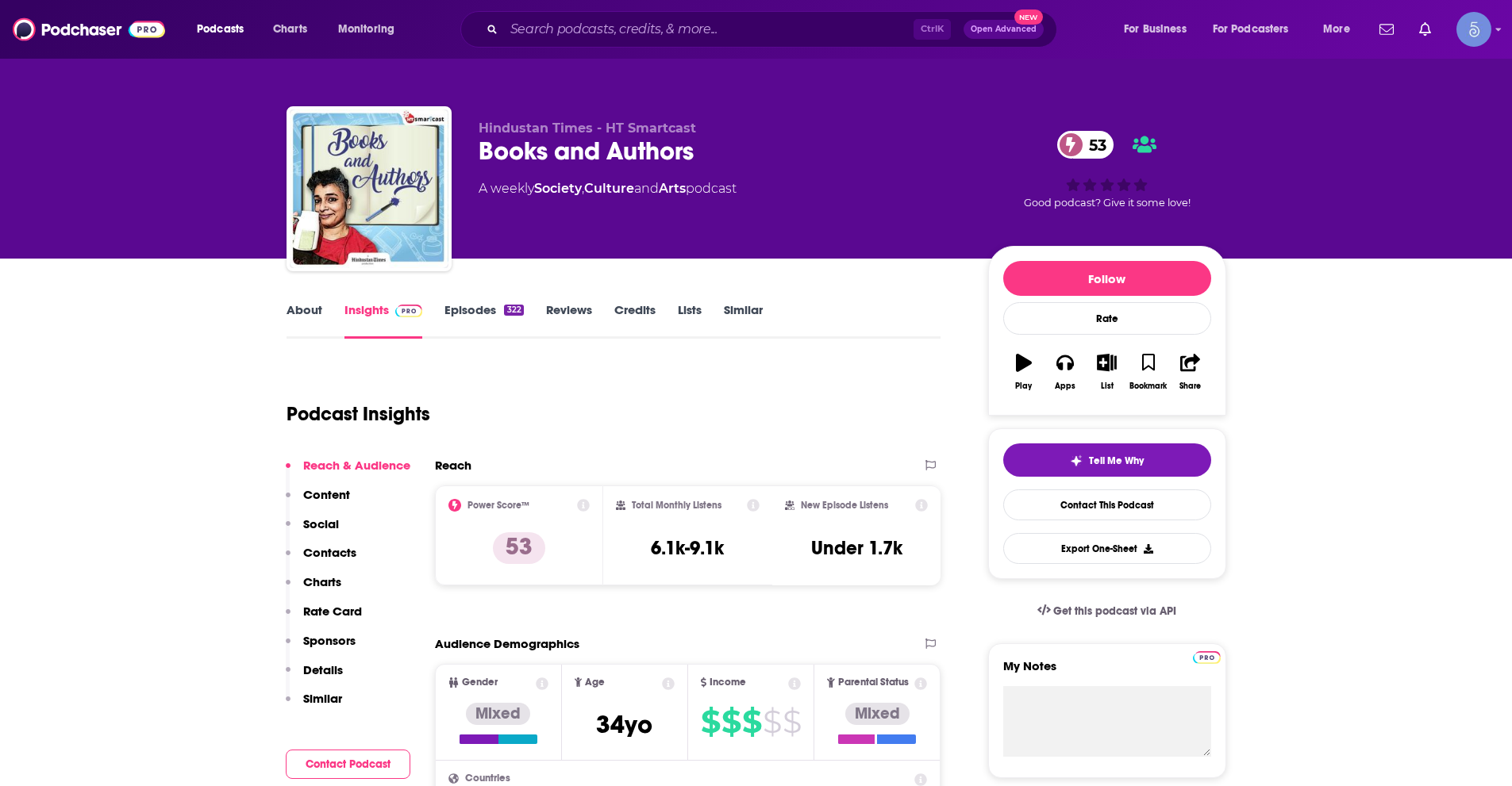
click at [305, 312] on link "About" at bounding box center [304, 321] width 36 height 37
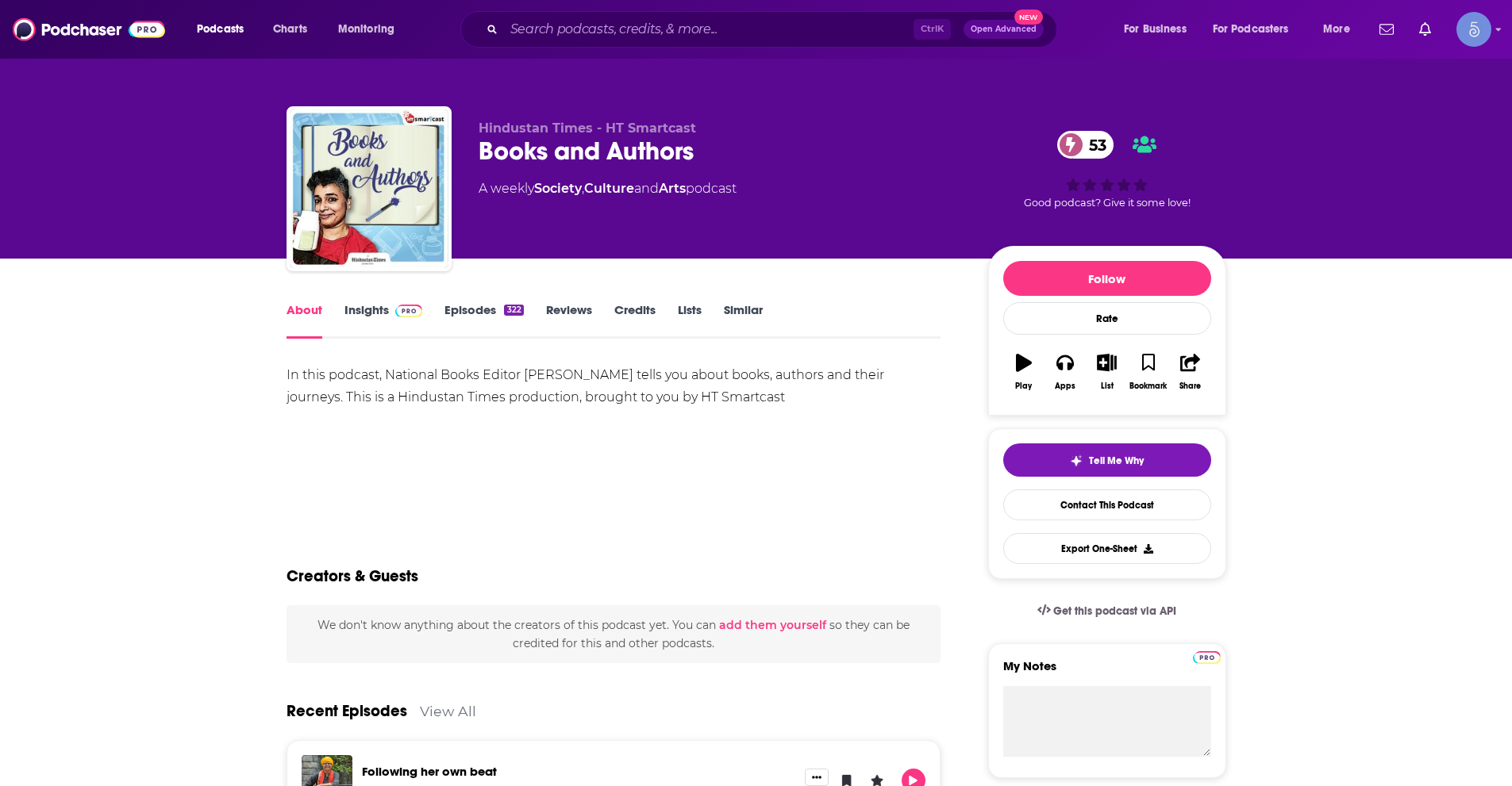
click at [371, 312] on link "Insights" at bounding box center [384, 321] width 78 height 37
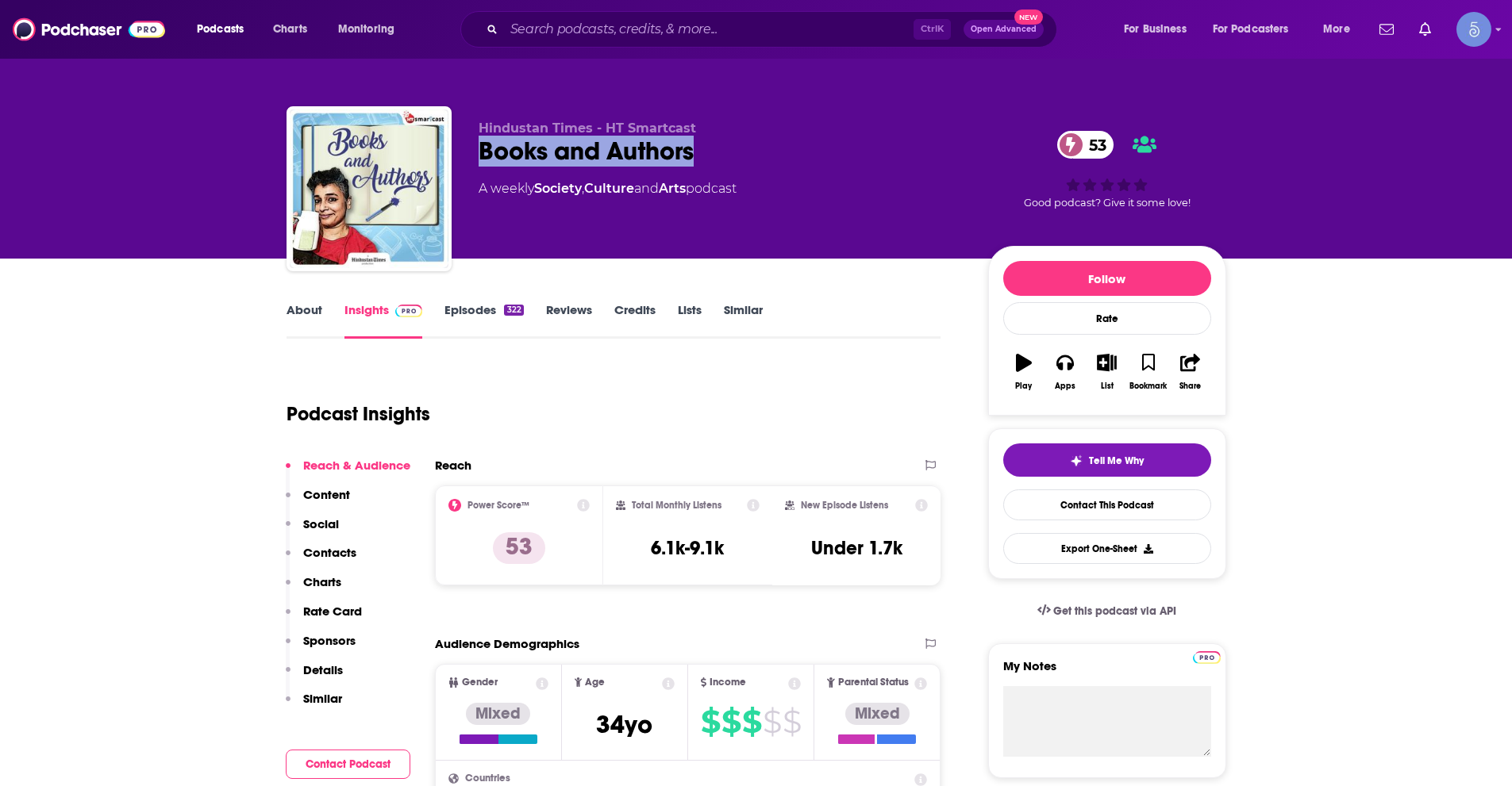
drag, startPoint x: 474, startPoint y: 151, endPoint x: 700, endPoint y: 145, distance: 226.1
click at [700, 145] on div "Hindustan Times - HT Smartcast Books and Authors 53 A weekly Society , Culture …" at bounding box center [757, 192] width 940 height 171
copy h2 "Books and Authors"
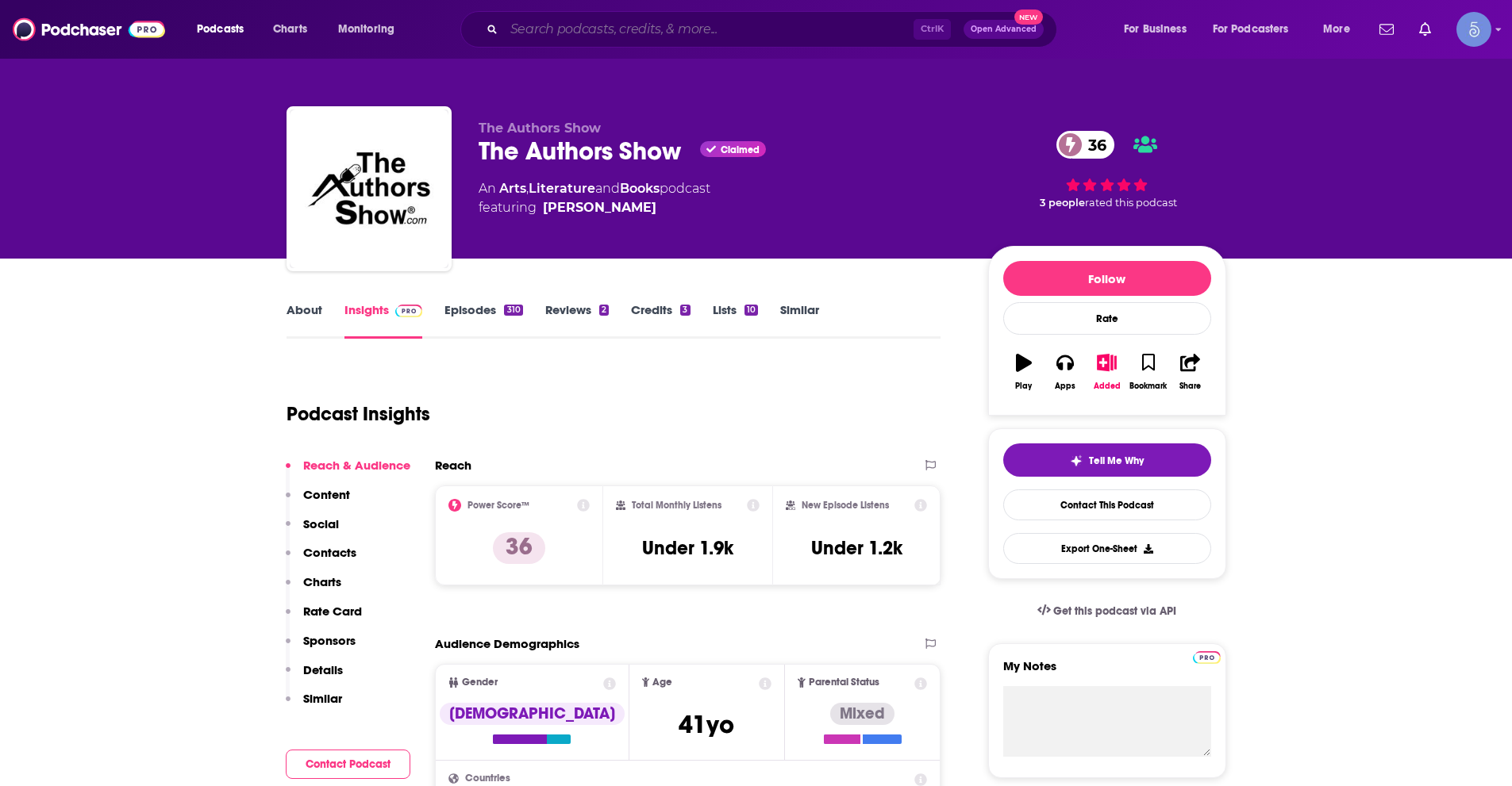
click at [628, 29] on input "Search podcasts, credits, & more..." at bounding box center [709, 29] width 409 height 26
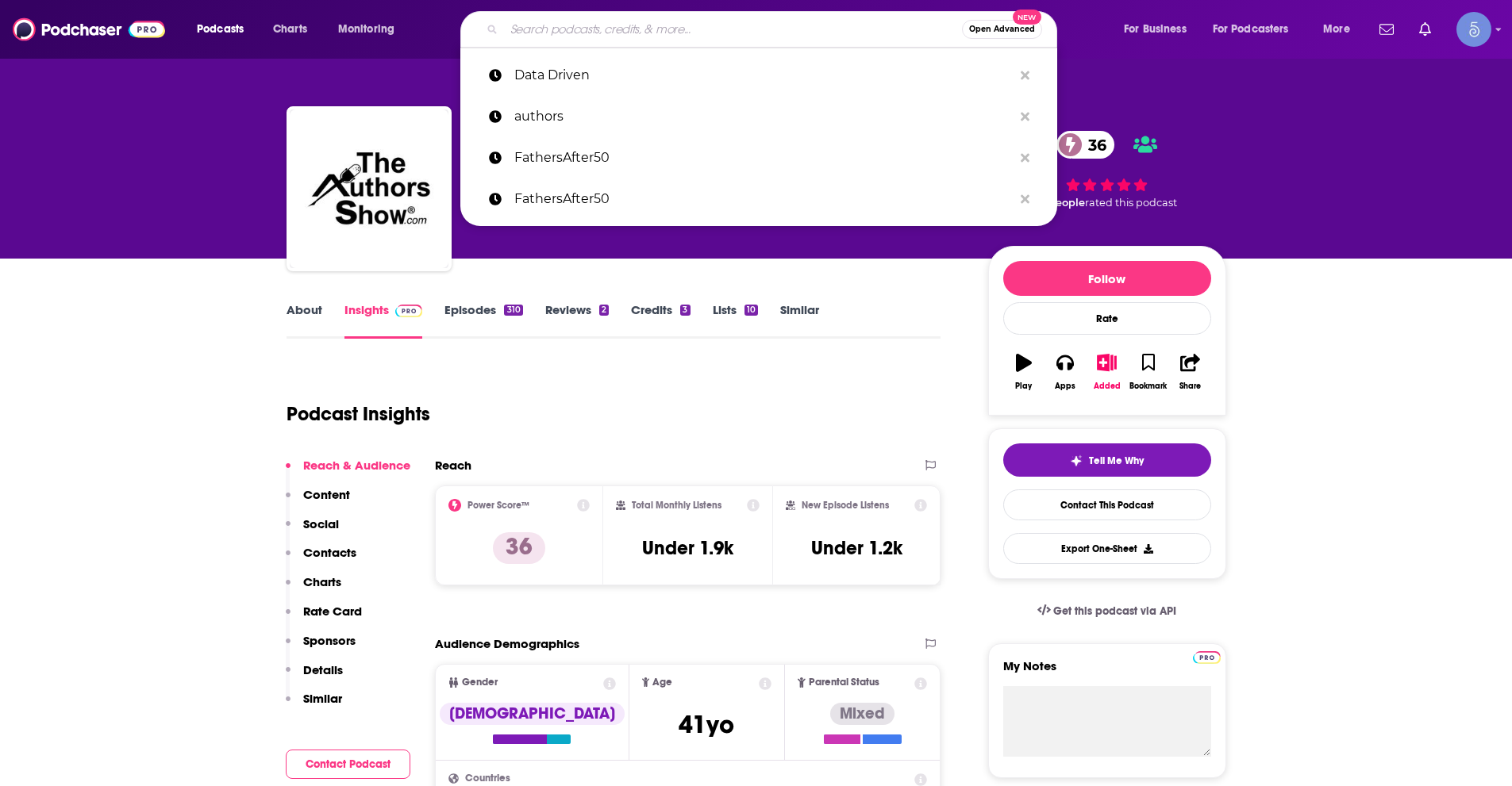
paste input "The Hidden Brain"
type input "The Hidden Brain"
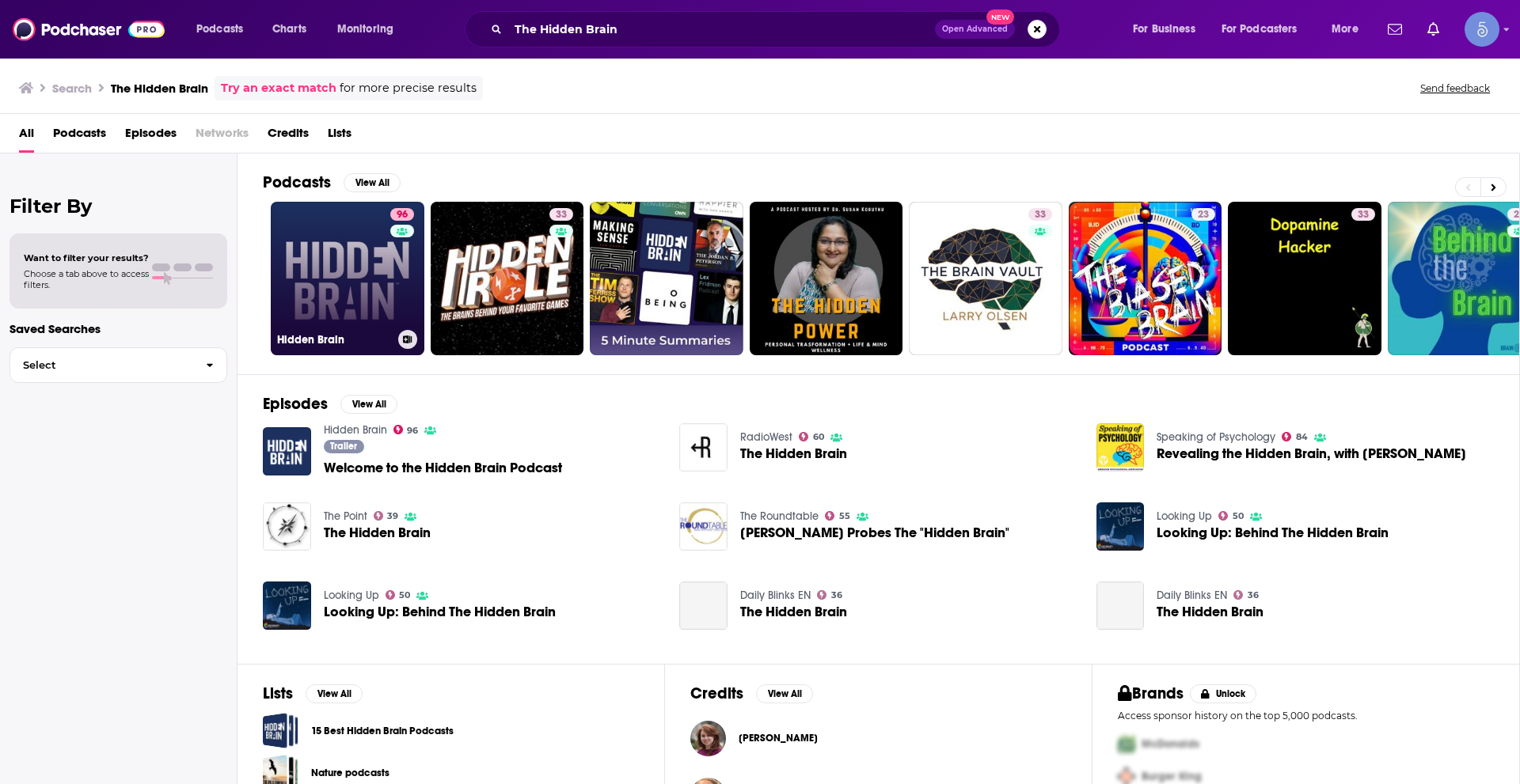
click at [400, 304] on div "96" at bounding box center [405, 268] width 28 height 122
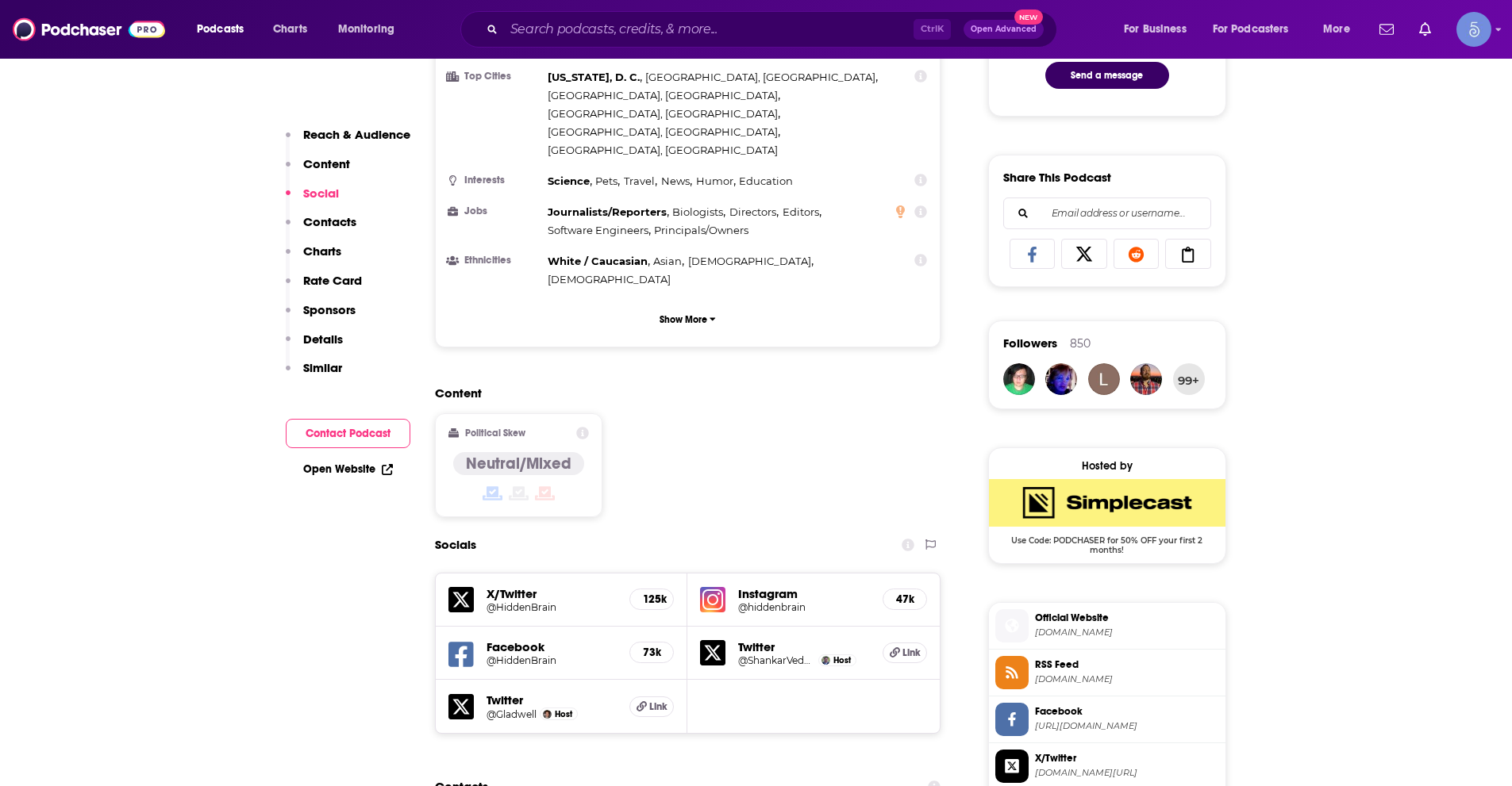
scroll to position [1191, 0]
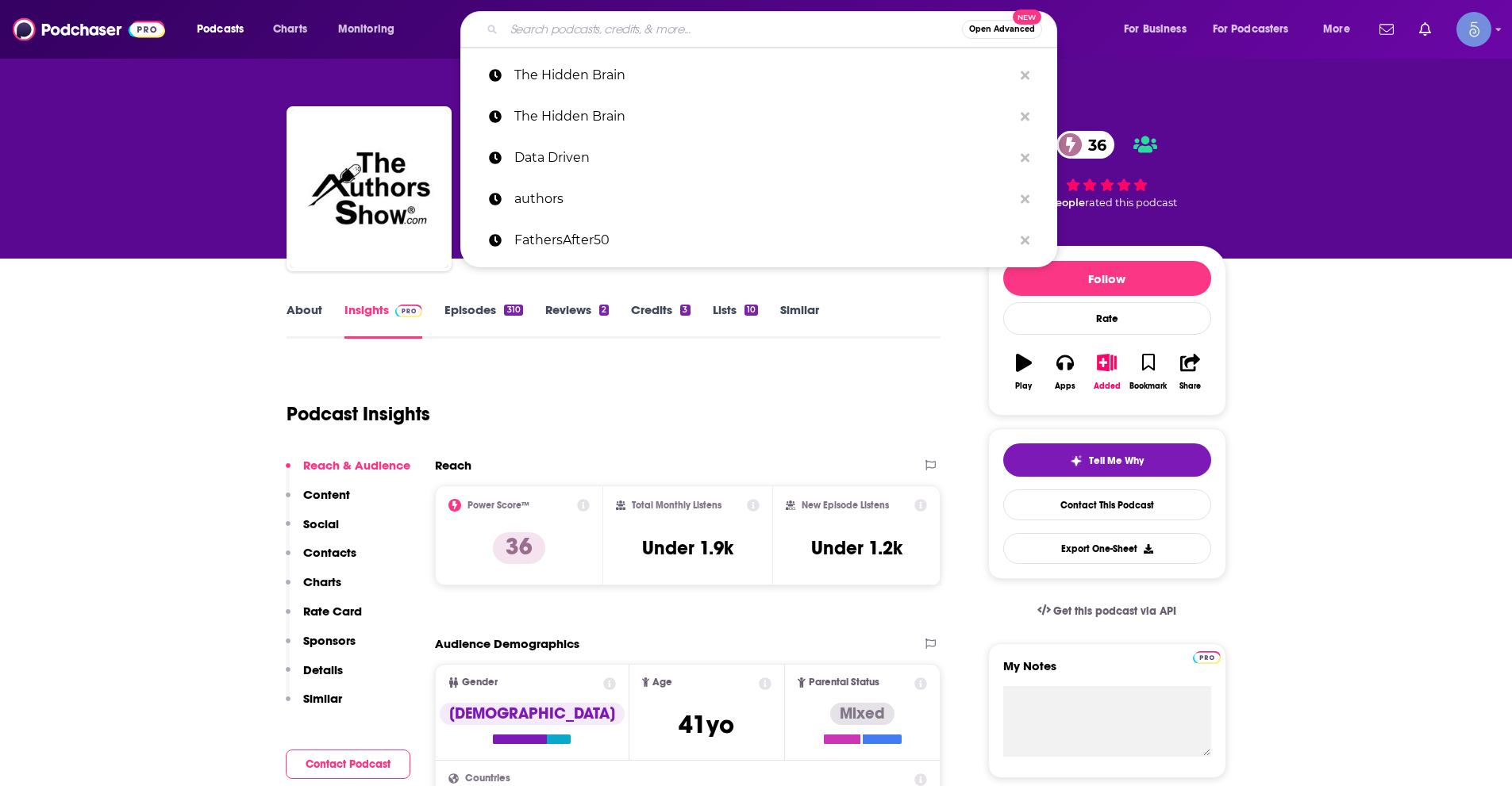
click at [816, 27] on input "Search podcasts, credits, & more..." at bounding box center [733, 29] width 458 height 26
paste input "The Hidden Brain"
type input "The Hidden Brain"
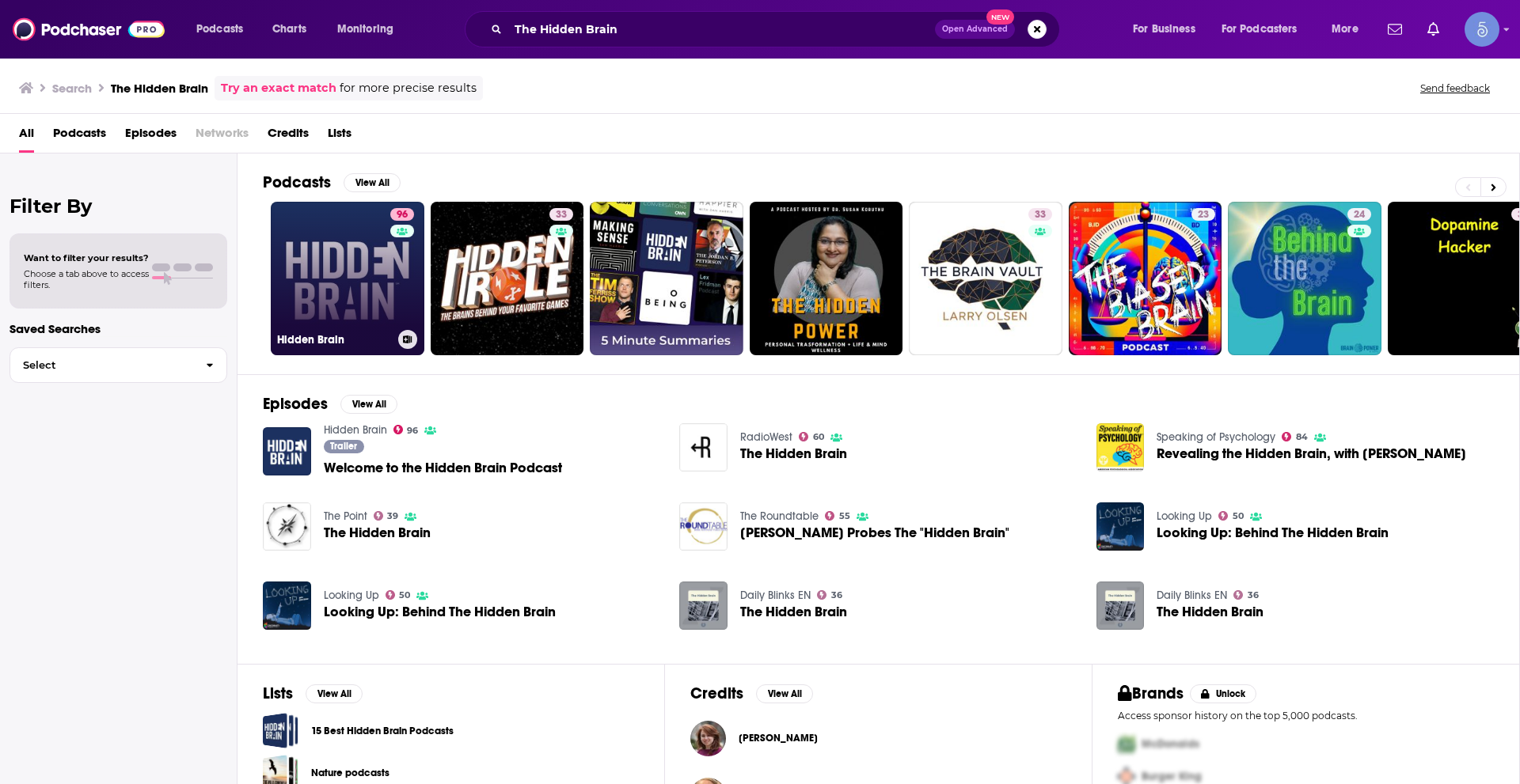
click at [356, 297] on link "96 Hidden Brain" at bounding box center [348, 278] width 154 height 153
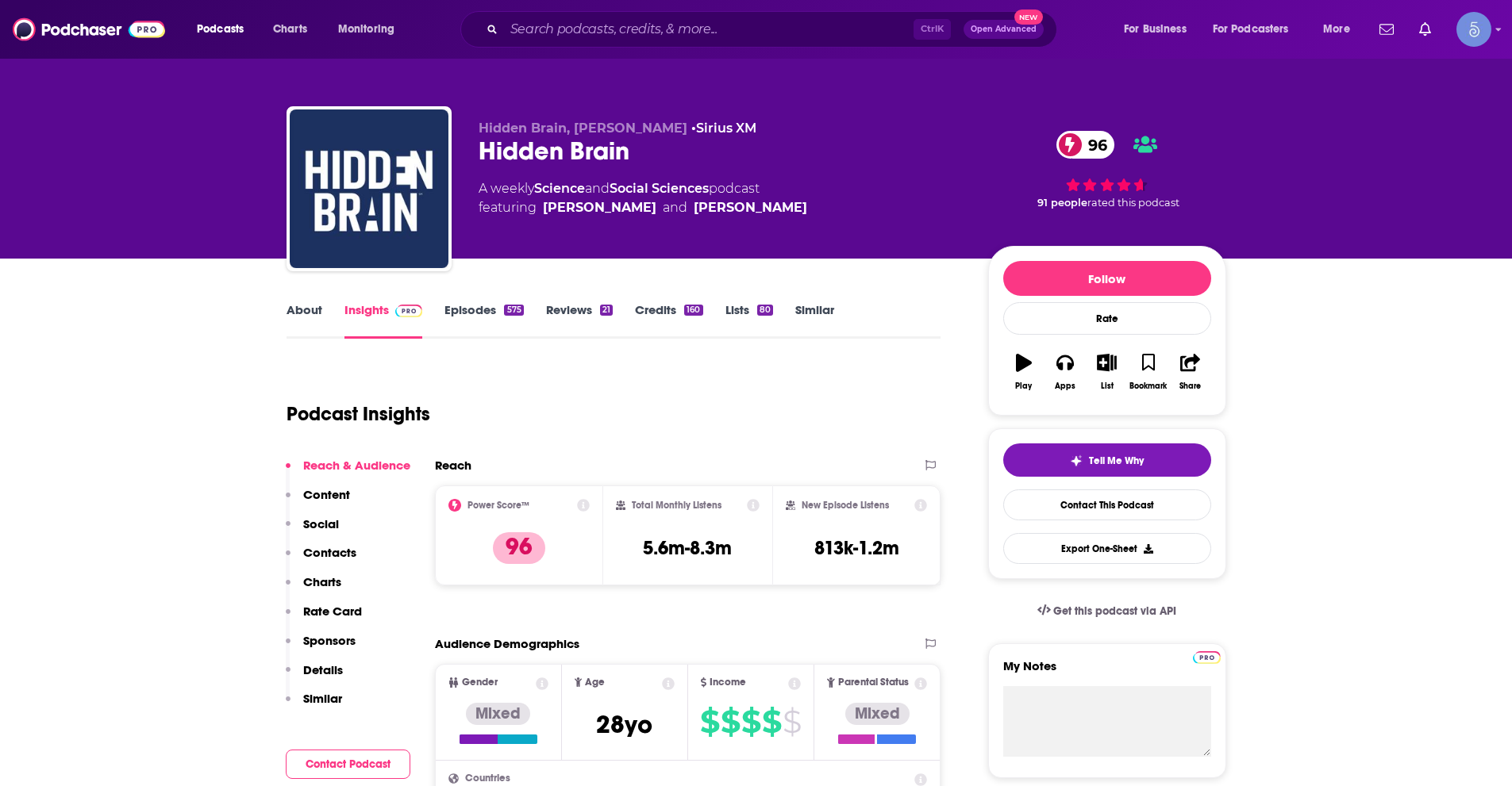
click at [318, 303] on link "About" at bounding box center [304, 321] width 36 height 37
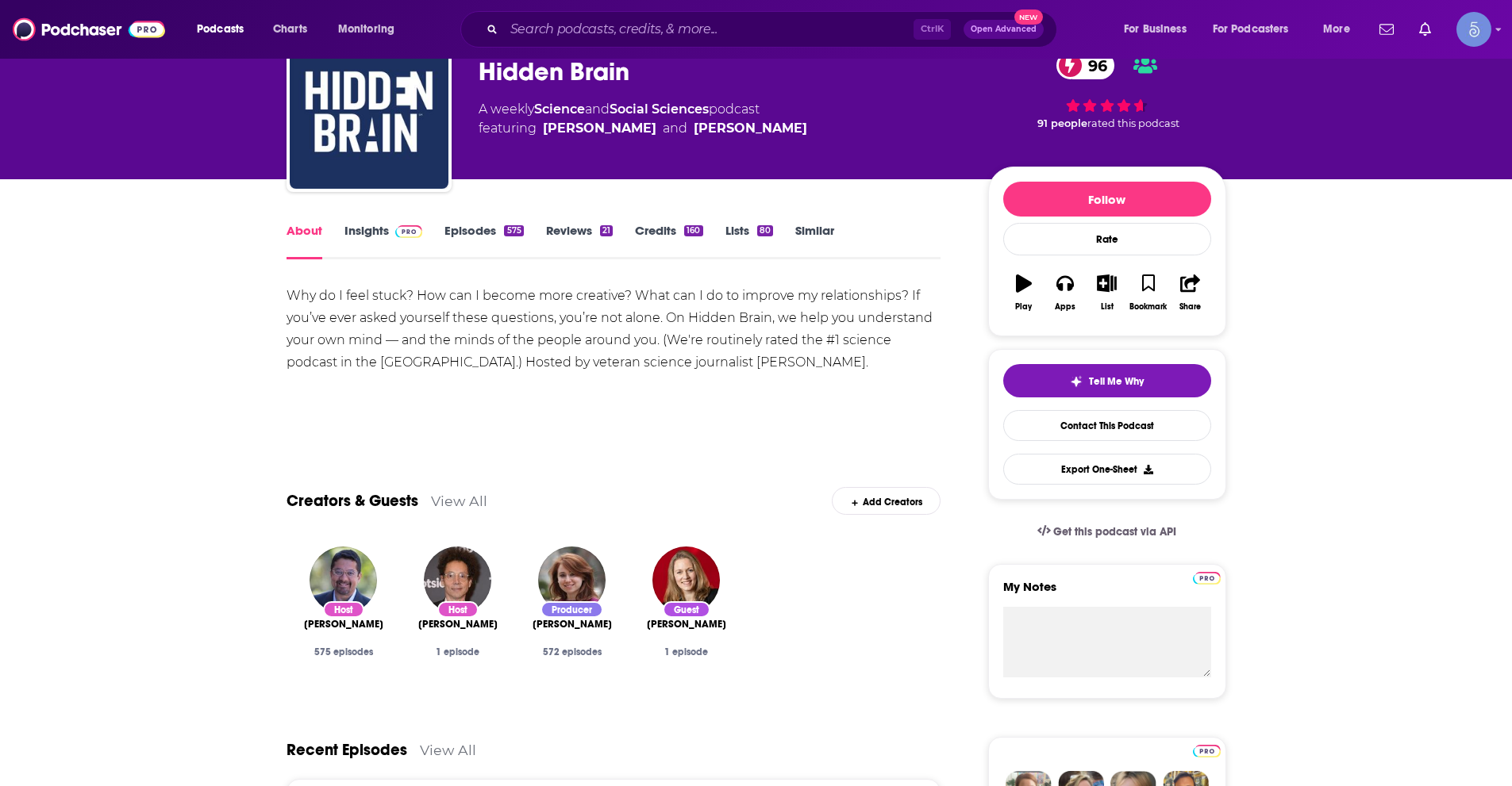
click at [359, 235] on link "Insights" at bounding box center [384, 241] width 78 height 37
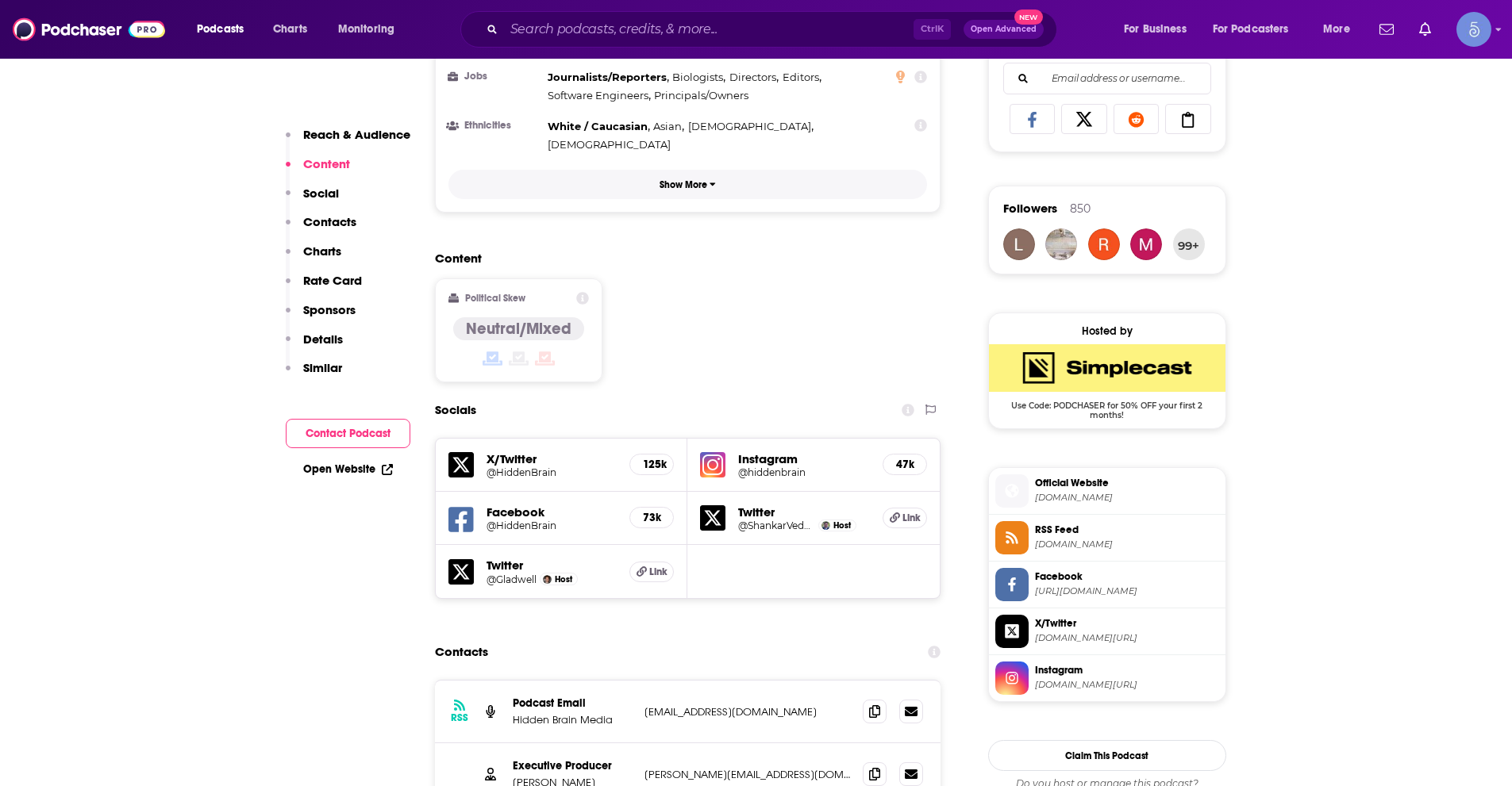
scroll to position [1270, 0]
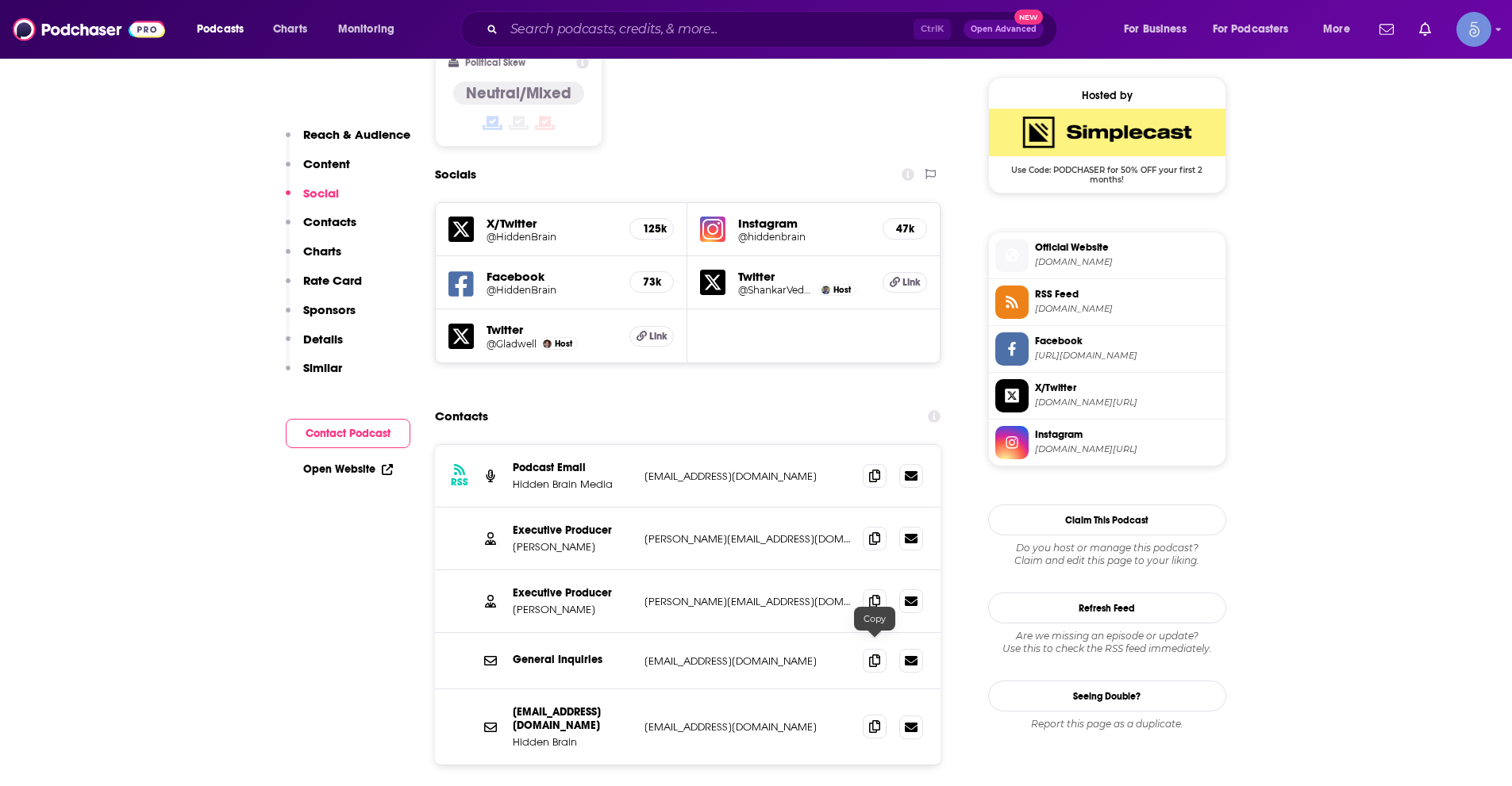
click at [866, 715] on span at bounding box center [875, 727] width 24 height 24
click at [865, 526] on span at bounding box center [875, 538] width 24 height 24
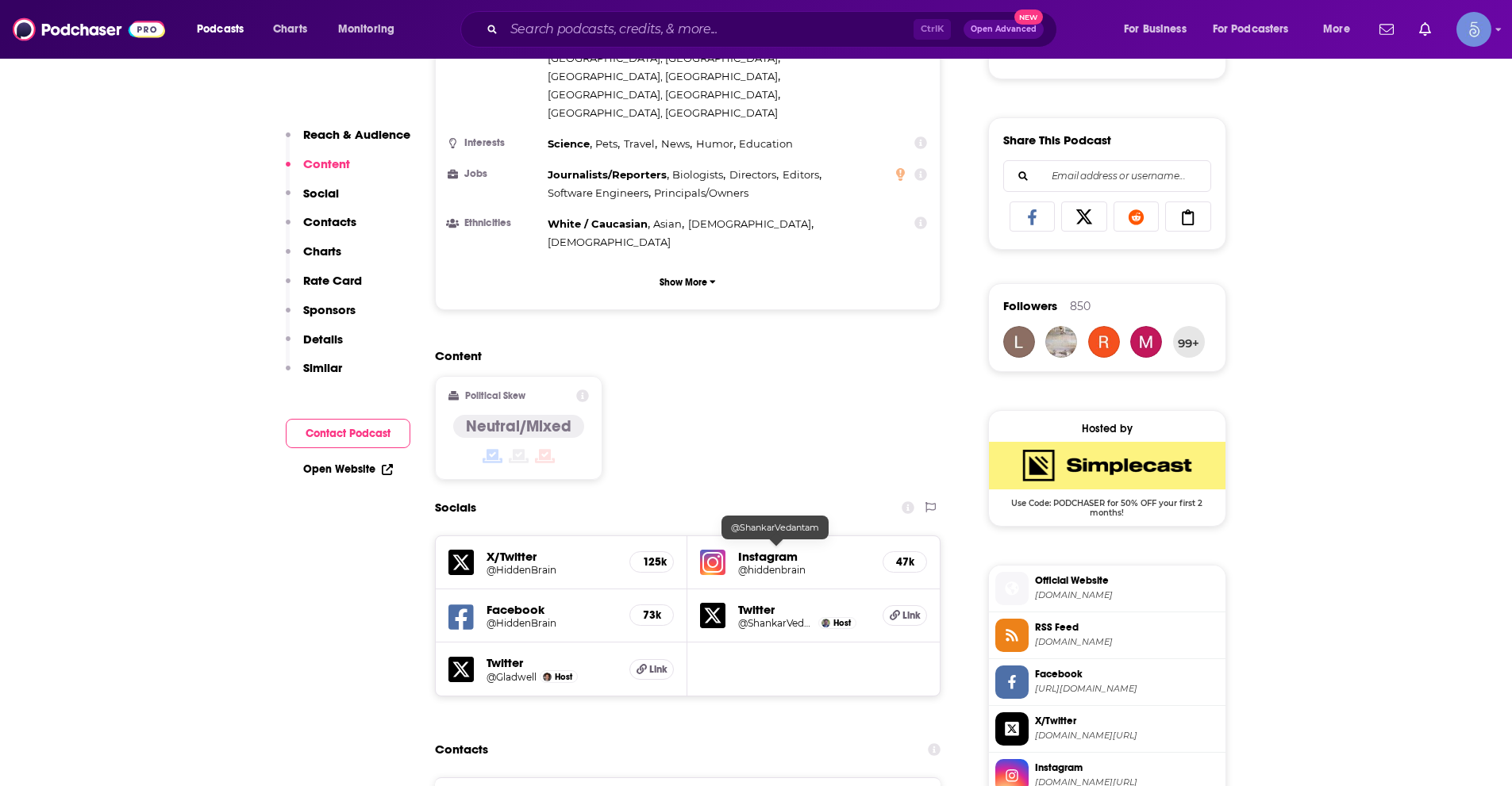
scroll to position [793, 0]
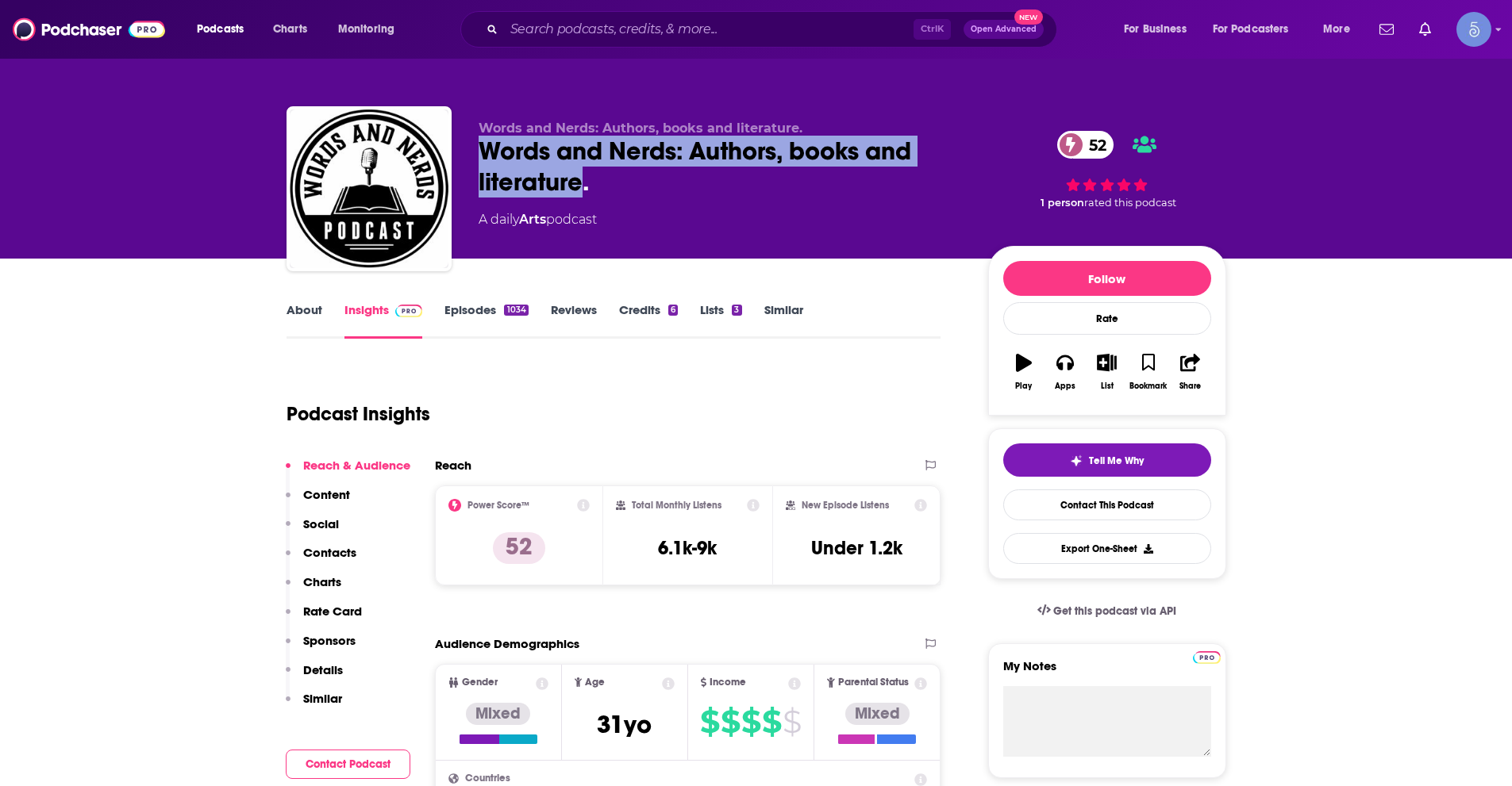
drag, startPoint x: 478, startPoint y: 154, endPoint x: 581, endPoint y: 183, distance: 107.0
click at [581, 183] on div "Words and Nerds: Authors, books and literature. 52" at bounding box center [720, 166] width 484 height 62
copy h2 "Words and Nerds: Authors, books and literature"
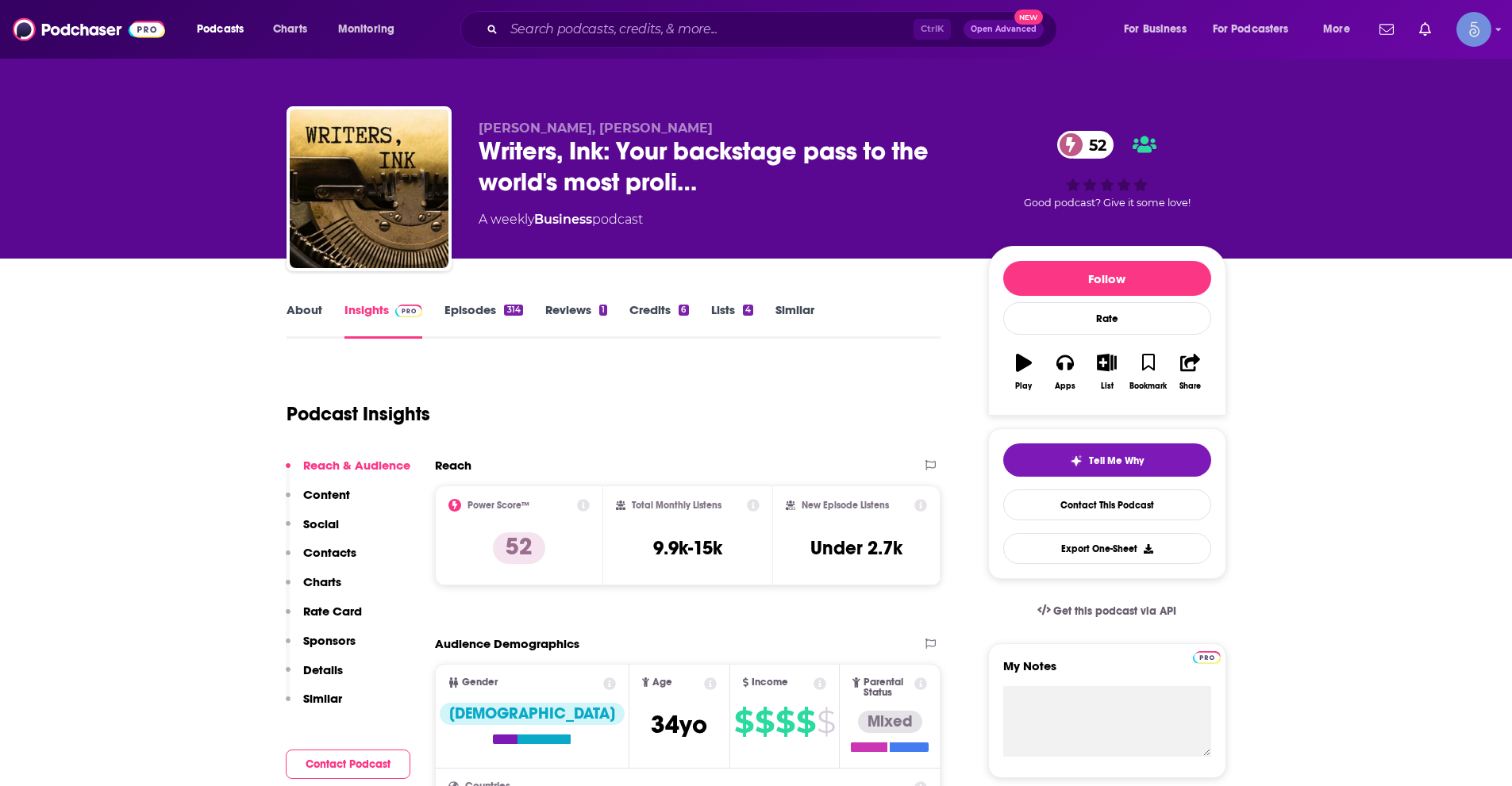
click at [301, 311] on link "About" at bounding box center [304, 321] width 36 height 37
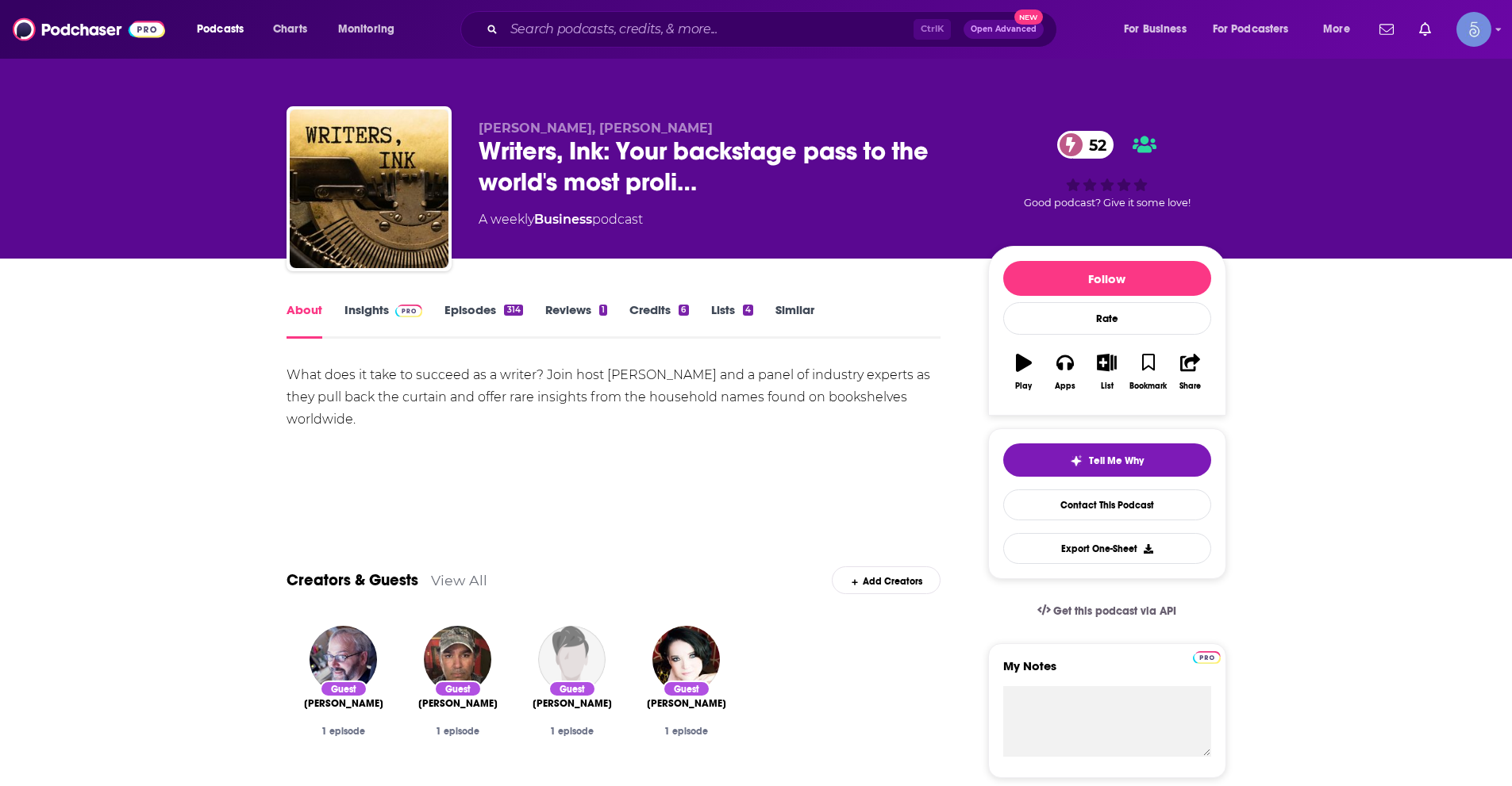
click at [386, 314] on link "Insights" at bounding box center [384, 321] width 78 height 37
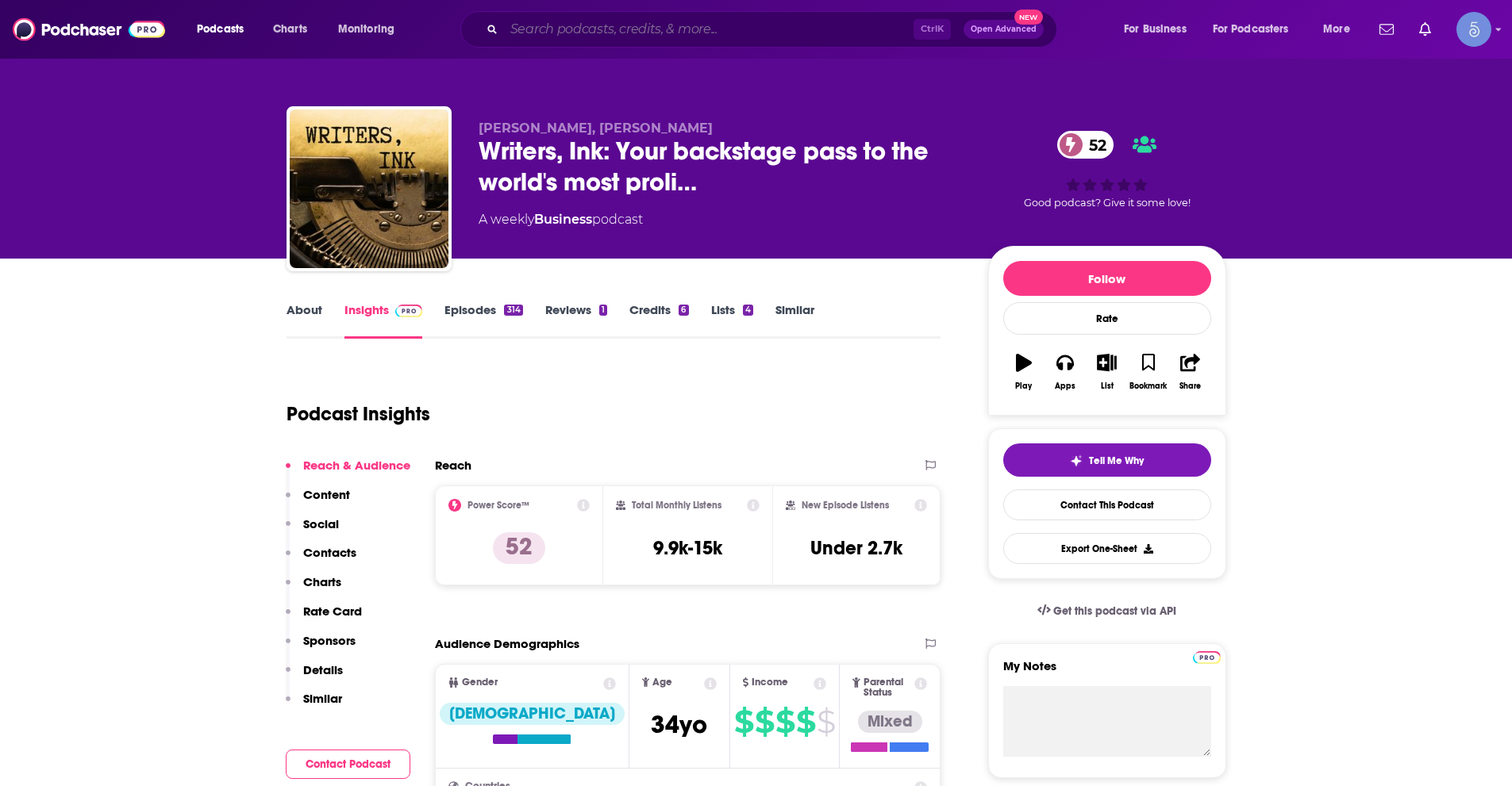
click at [609, 25] on input "Search podcasts, credits, & more..." at bounding box center [709, 29] width 409 height 26
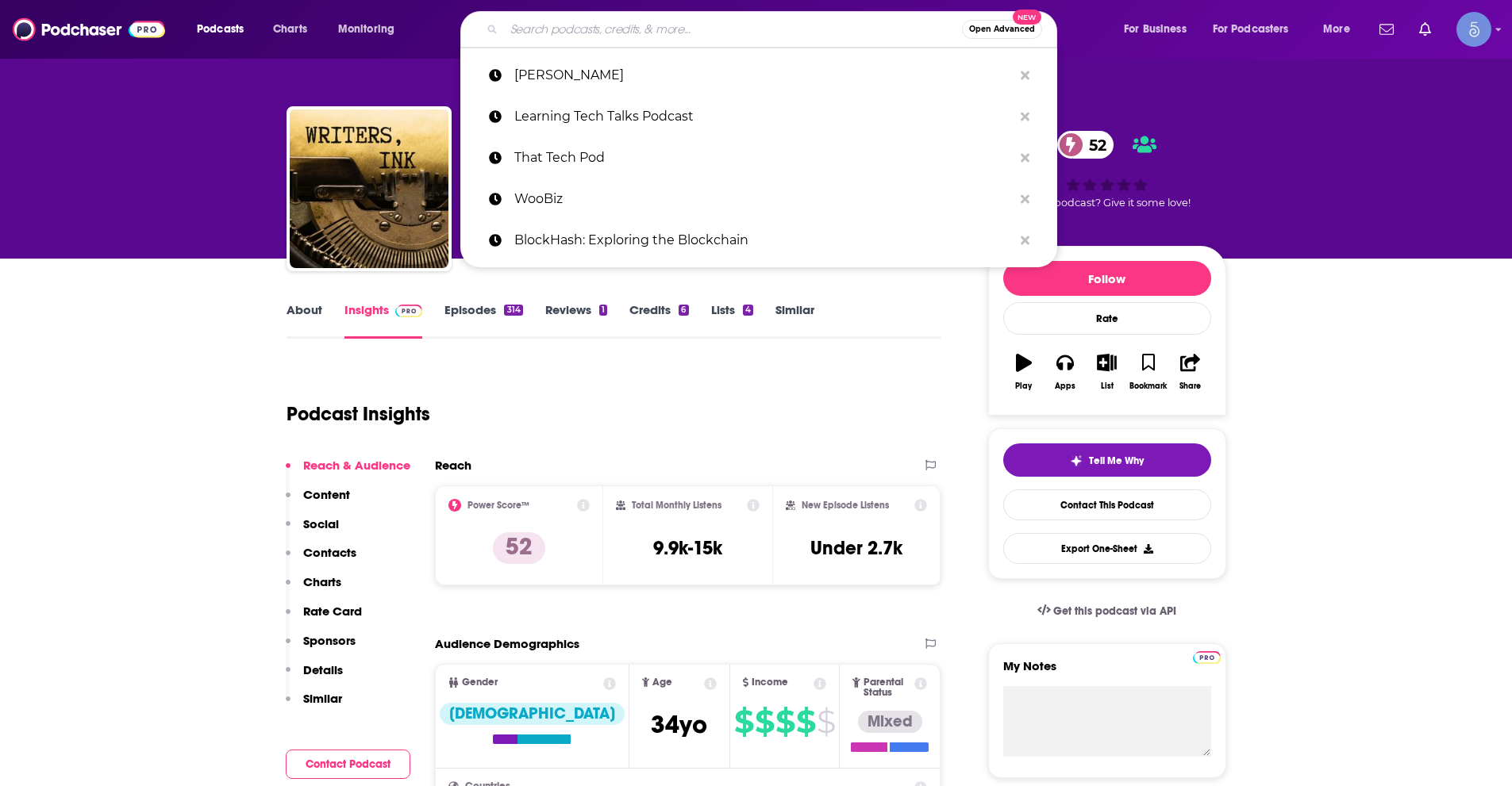
paste input "Books and Authors"
type input "Books and Authors"
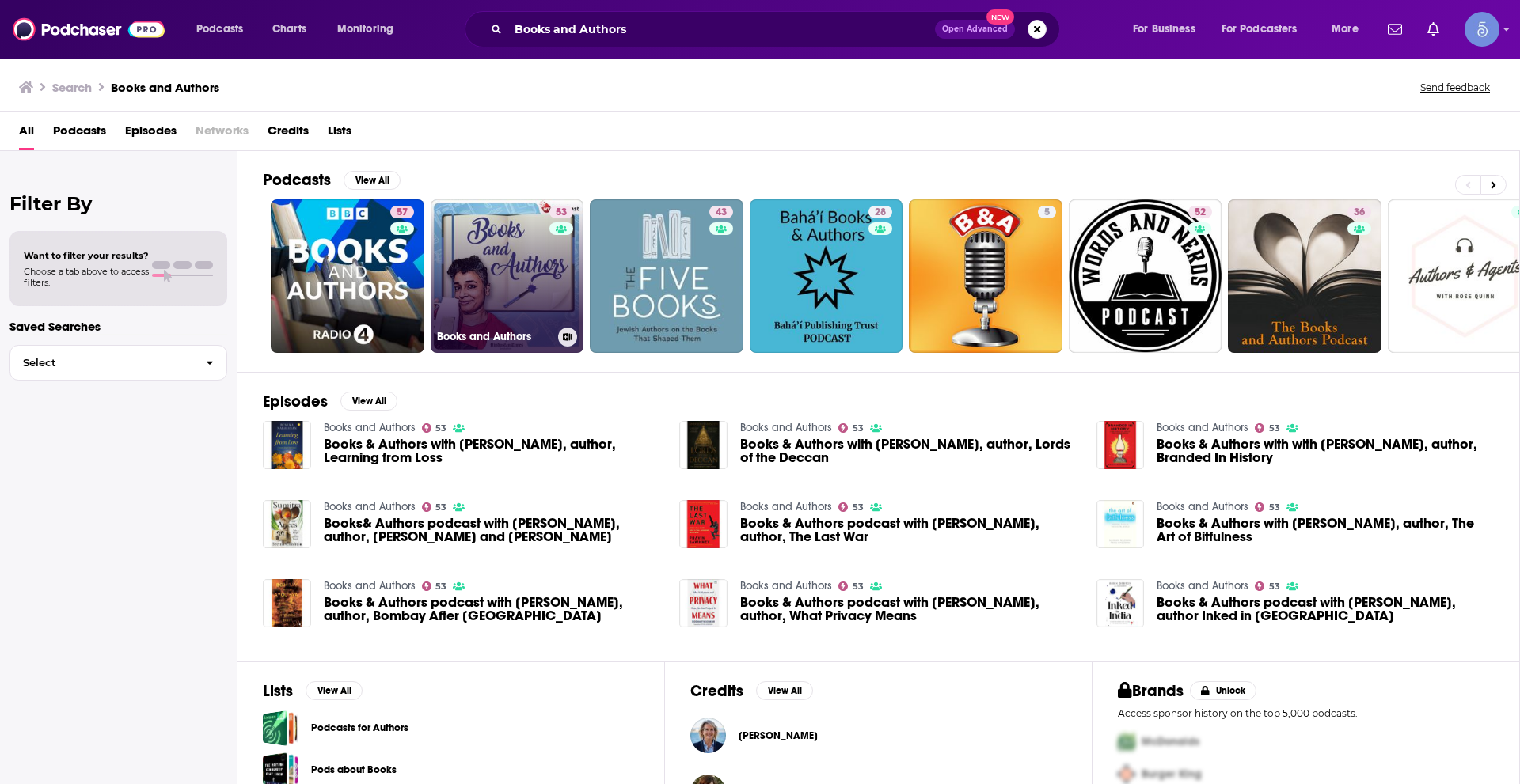
click at [556, 273] on div "53" at bounding box center [564, 267] width 28 height 122
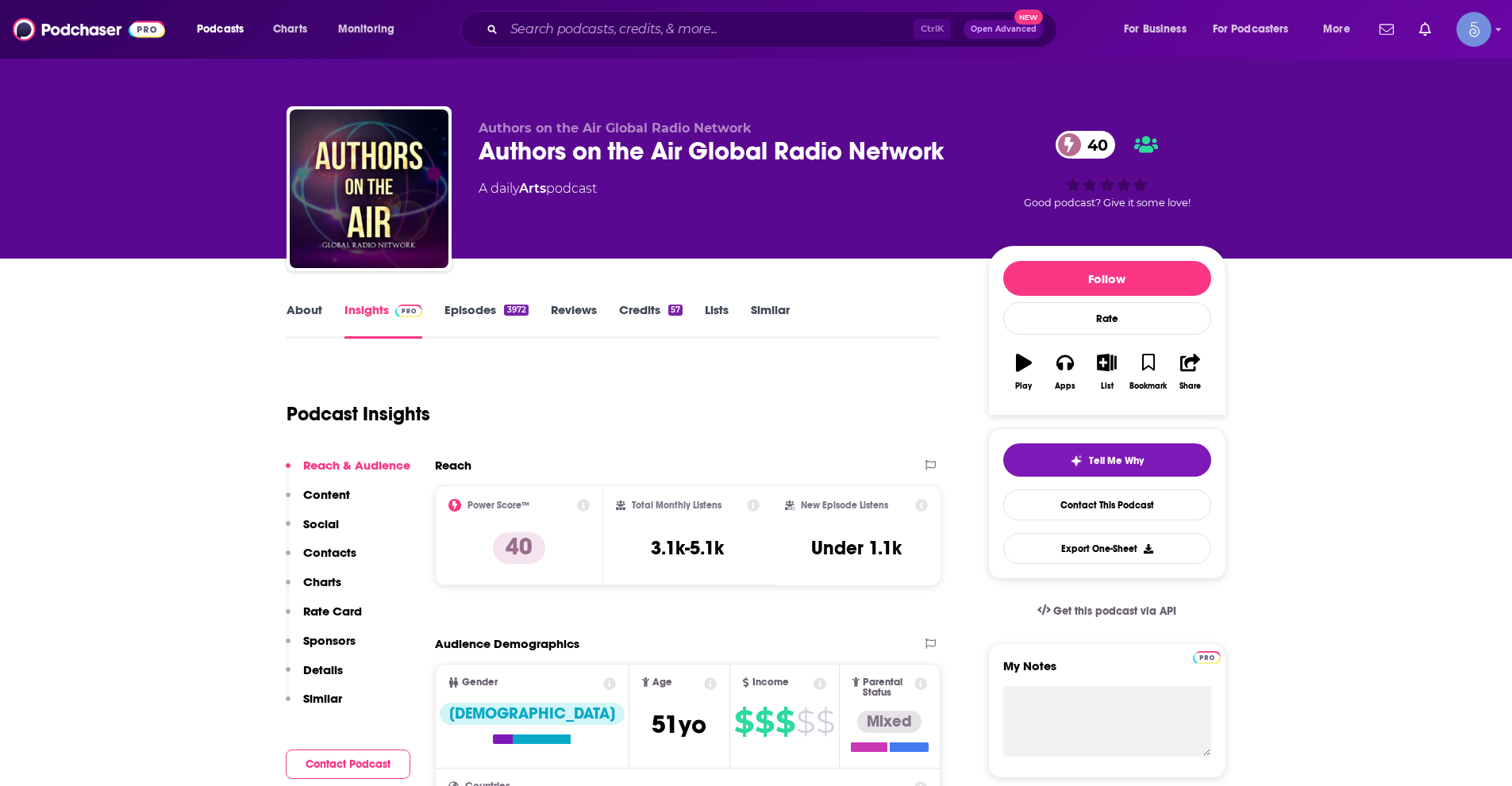
click at [303, 303] on link "About" at bounding box center [304, 321] width 36 height 37
